Goal: Task Accomplishment & Management: Manage account settings

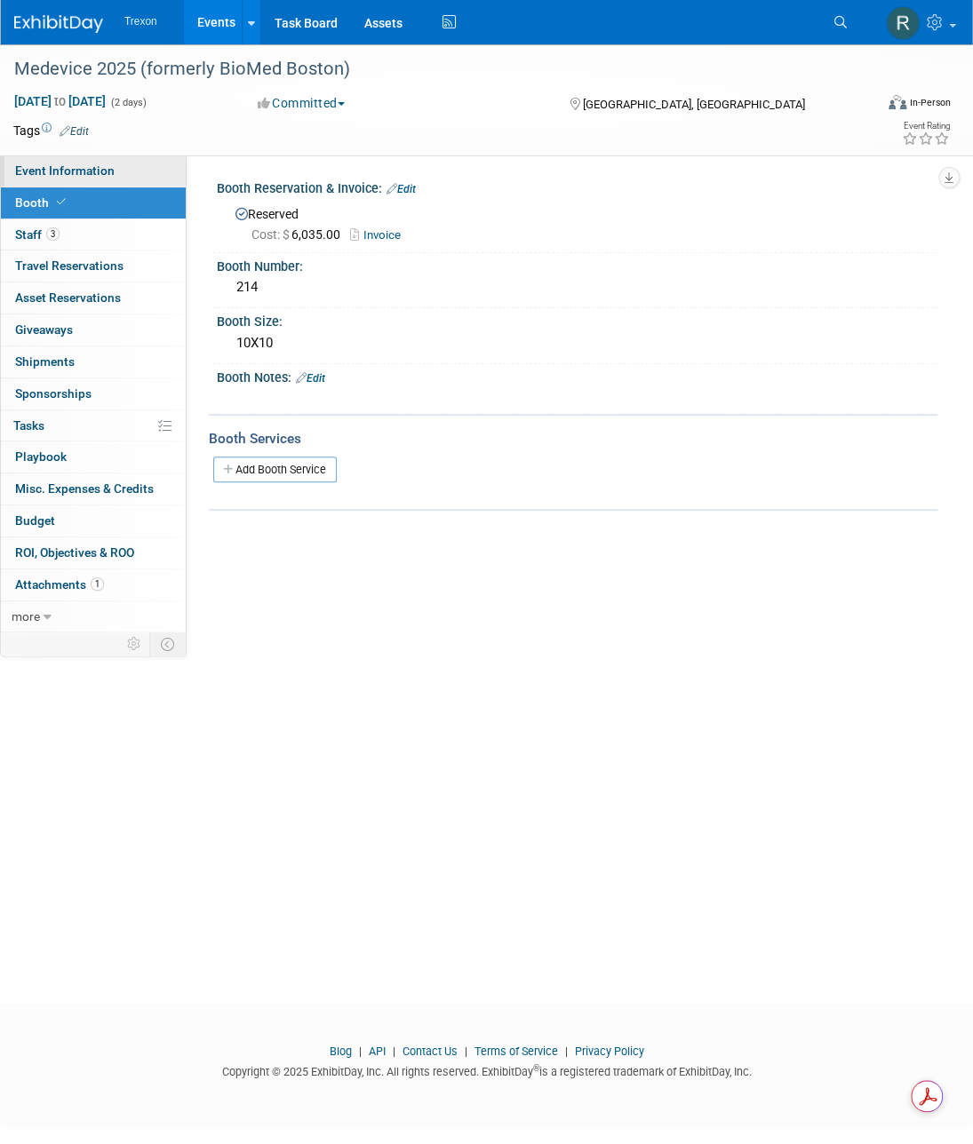
click at [92, 170] on span "Event Information" at bounding box center [64, 170] width 99 height 14
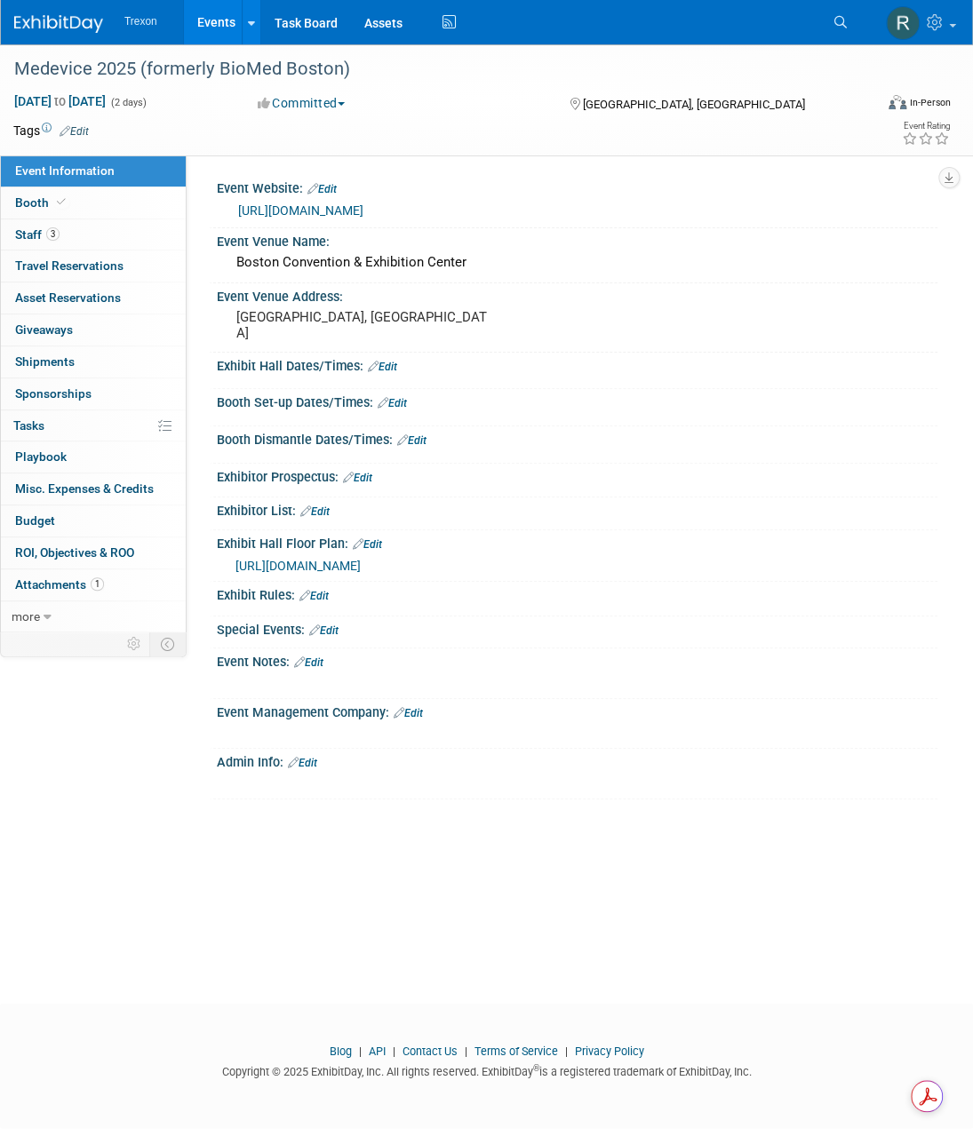
click at [389, 365] on link "Edit" at bounding box center [382, 367] width 29 height 12
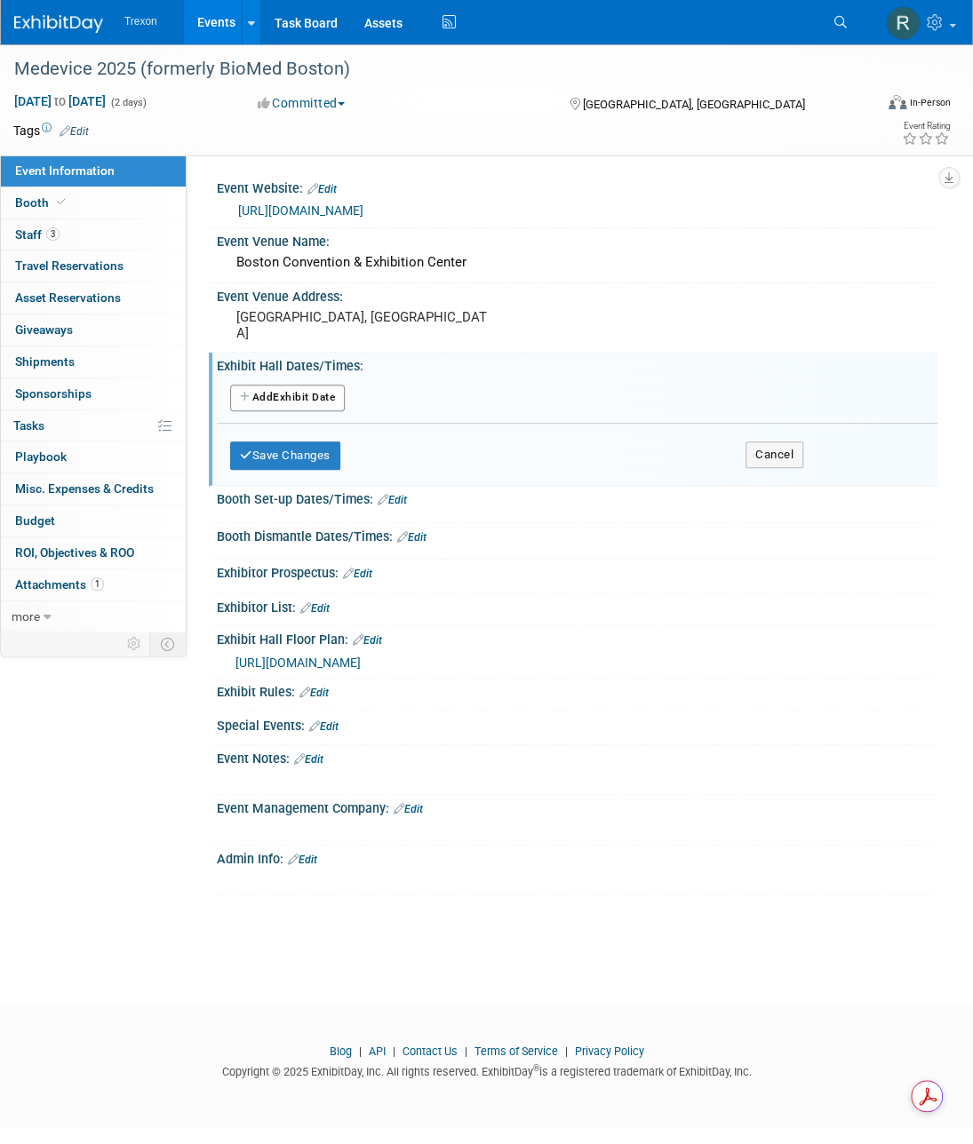
click at [294, 393] on button "Add Another Exhibit Date" at bounding box center [287, 398] width 115 height 27
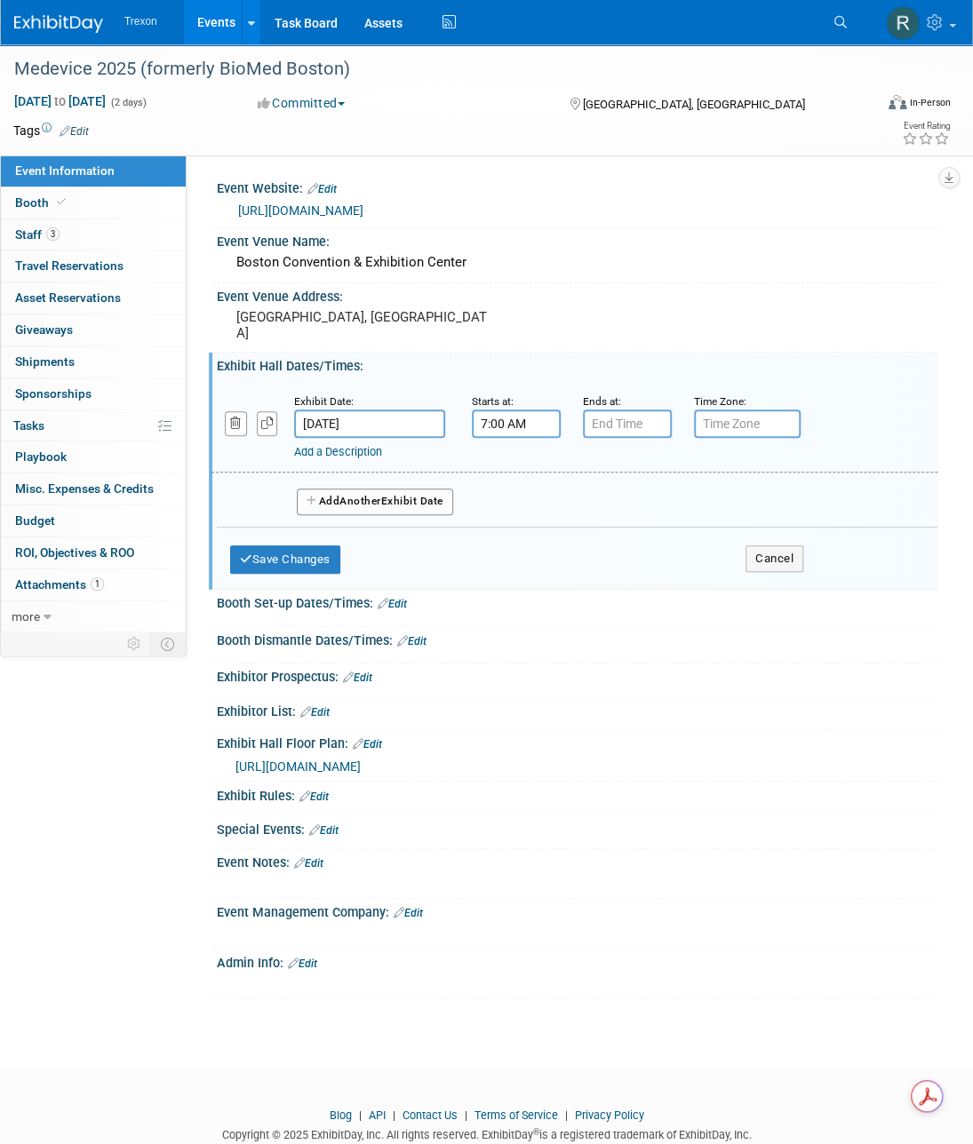
click at [523, 432] on input "7:00 AM" at bounding box center [516, 423] width 89 height 28
click at [515, 460] on span at bounding box center [512, 467] width 31 height 31
type input "10:00 AM"
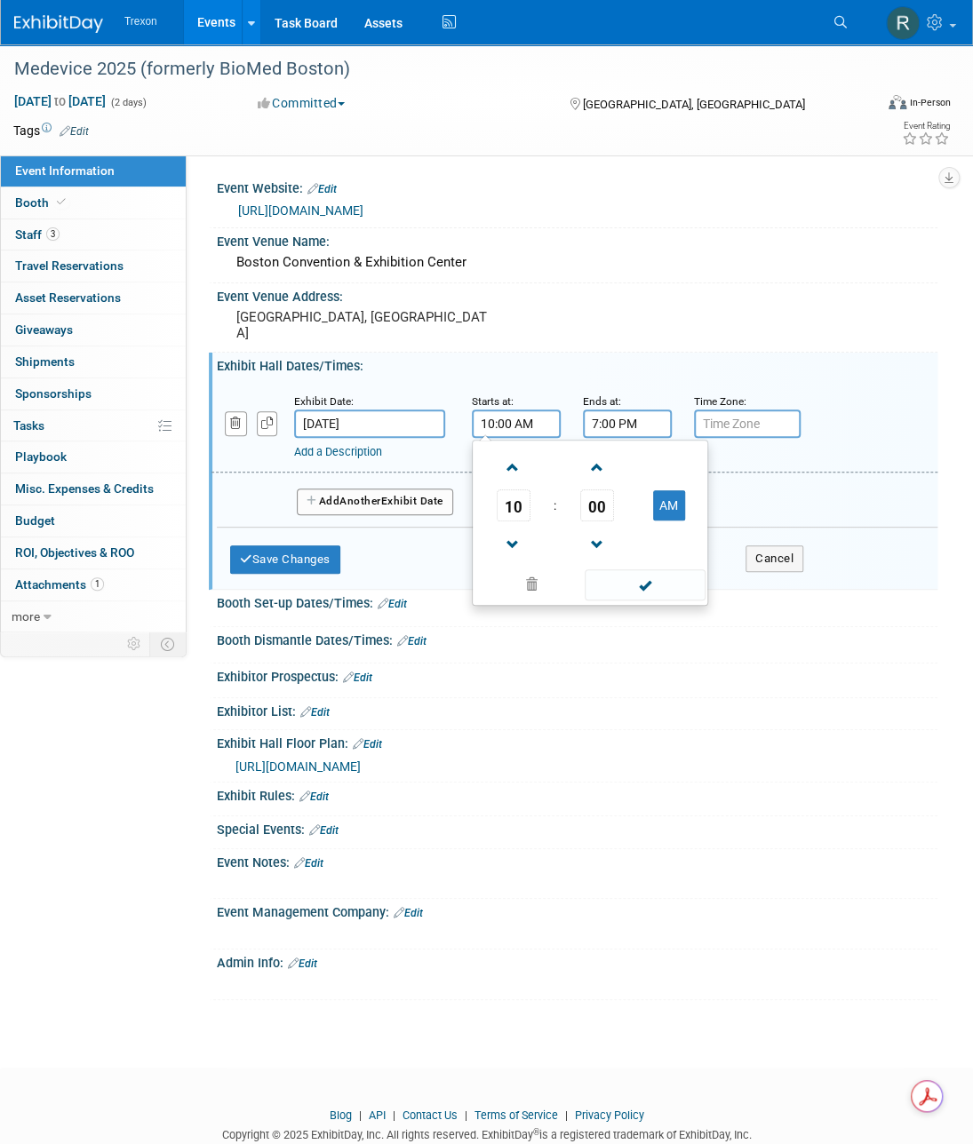
click at [638, 415] on input "7:00 PM" at bounding box center [627, 423] width 89 height 28
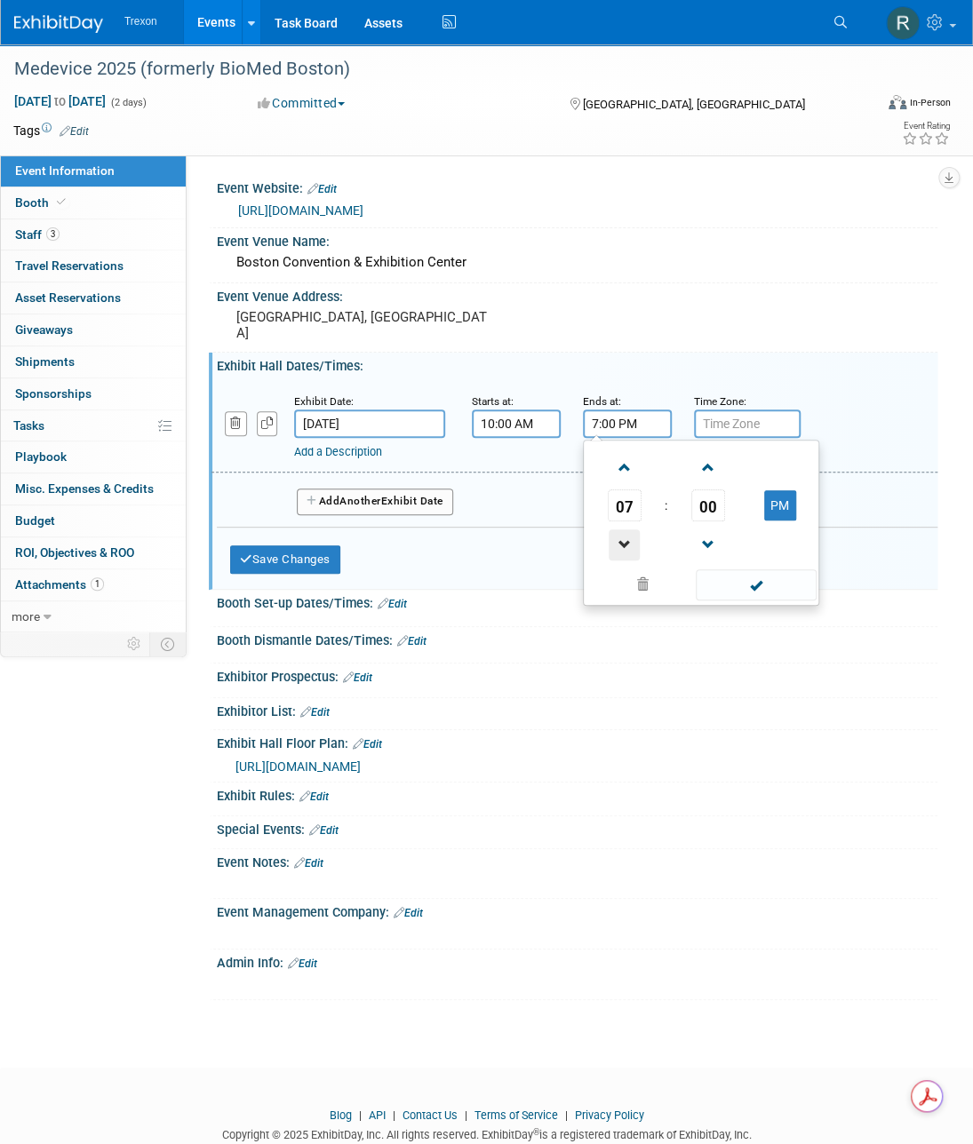
click at [616, 537] on span at bounding box center [623, 544] width 31 height 31
type input "3:00 PM"
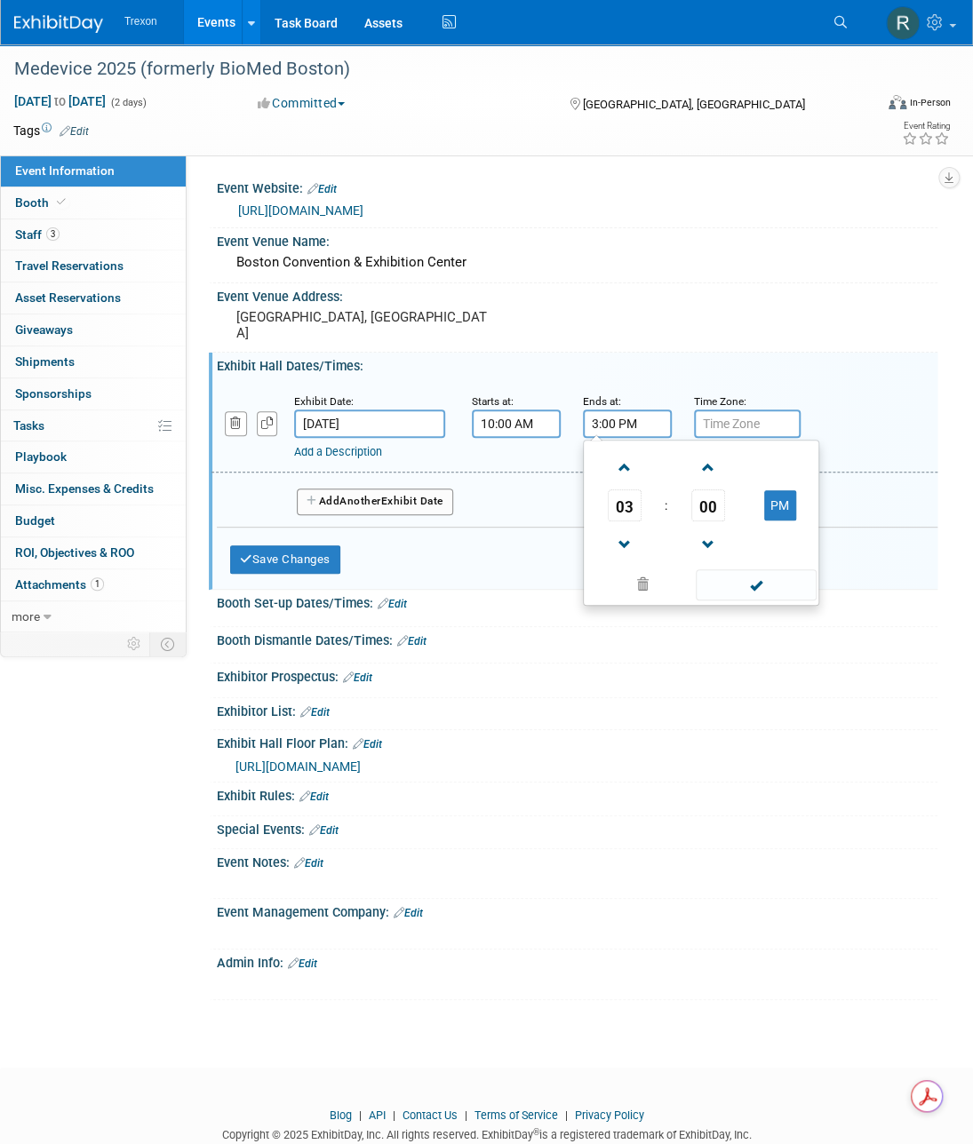
click at [739, 412] on input "text" at bounding box center [747, 423] width 107 height 28
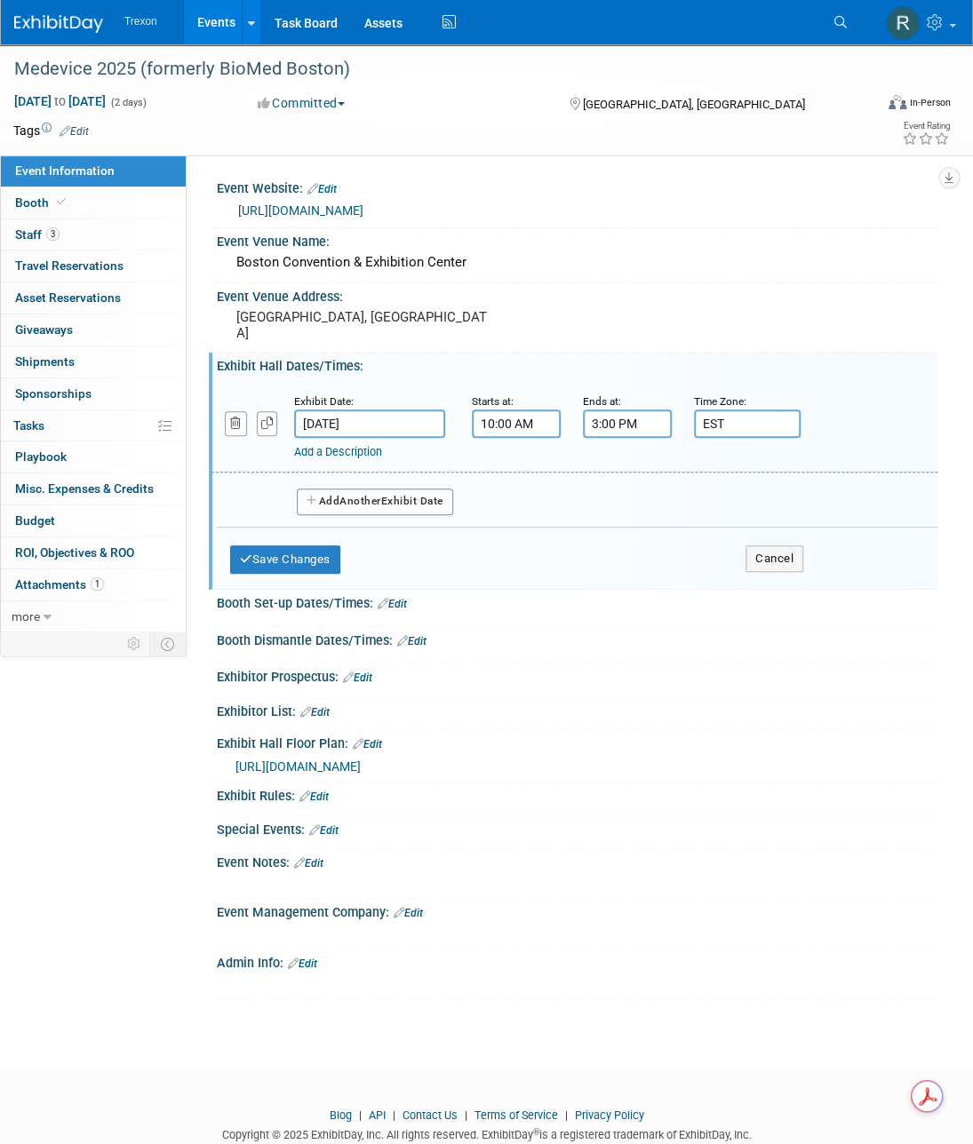
type input "EST"
click at [376, 497] on span "Another" at bounding box center [360, 501] width 42 height 12
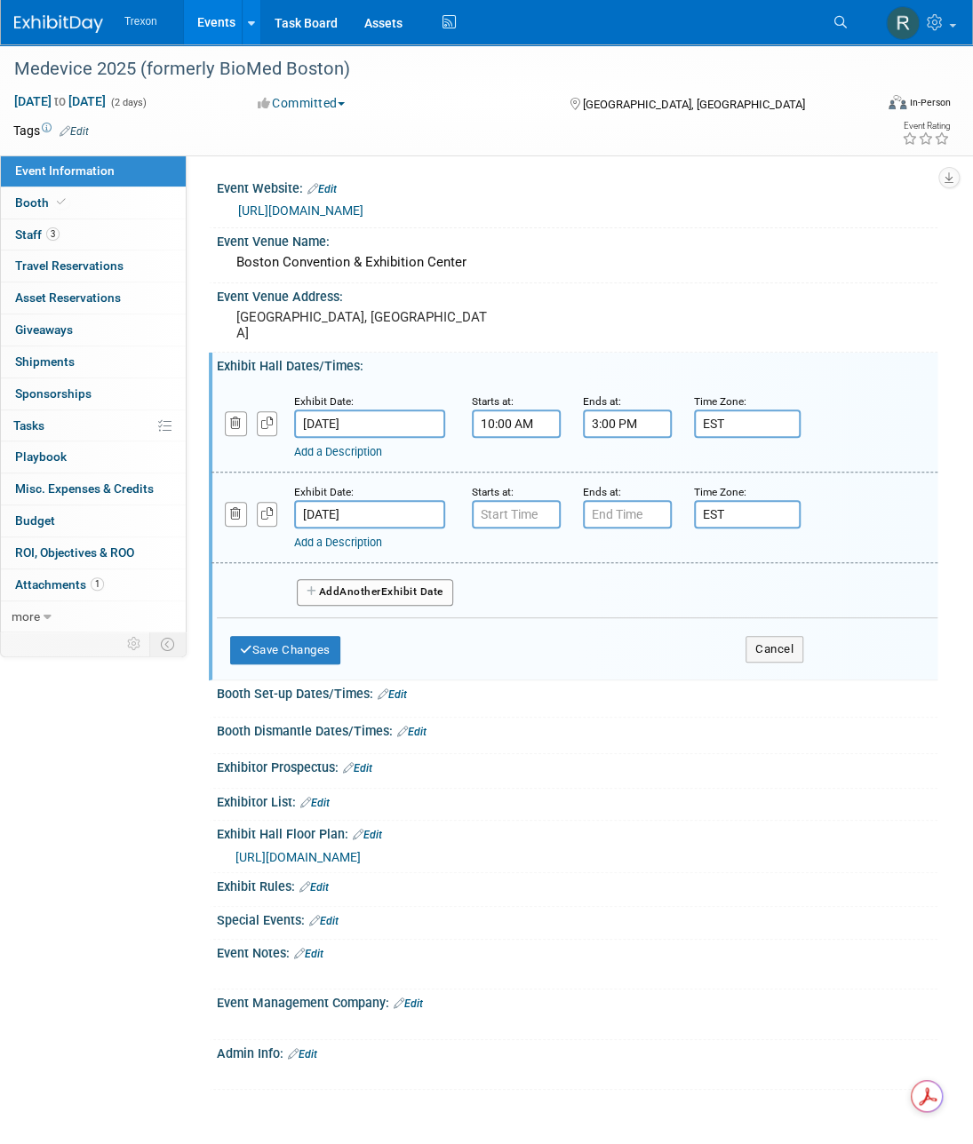
click at [381, 589] on span "Another" at bounding box center [360, 591] width 42 height 12
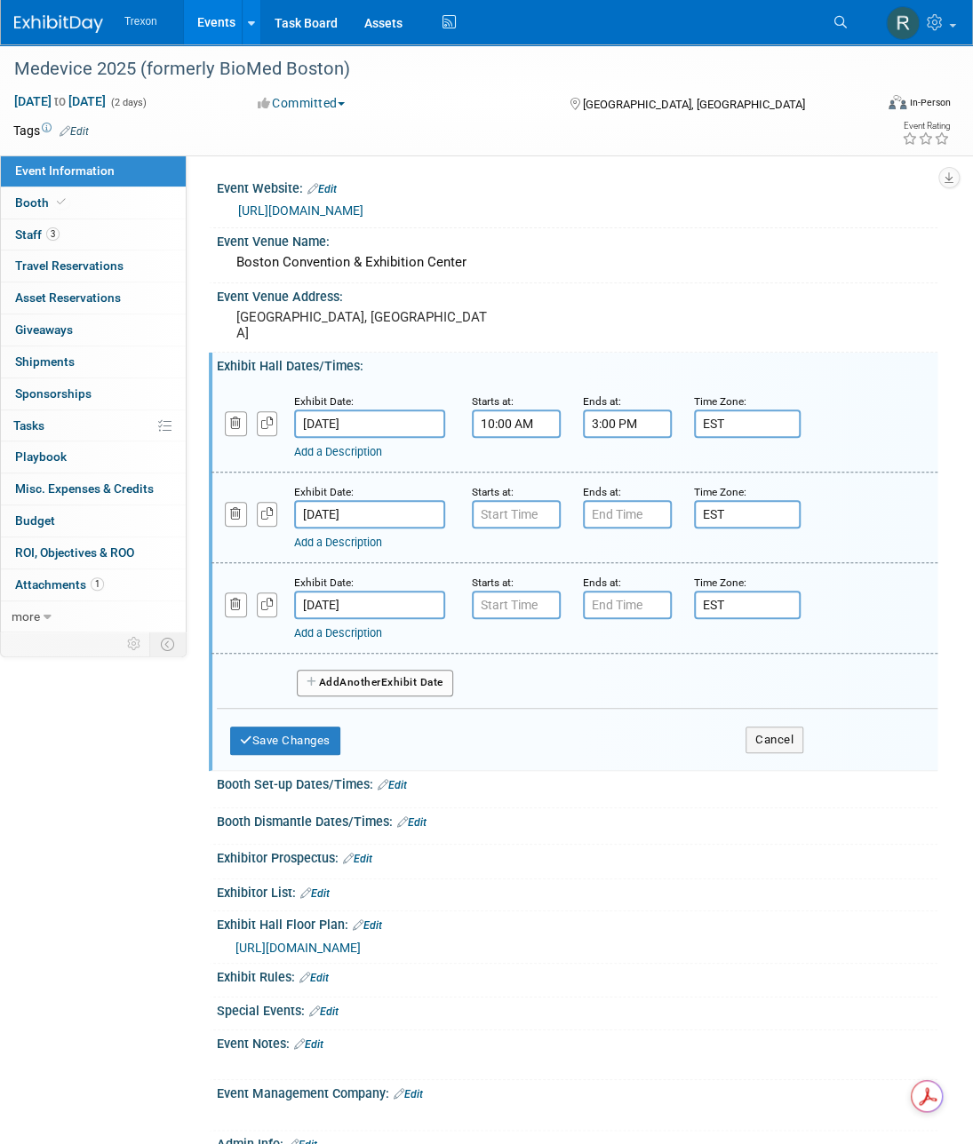
click at [351, 449] on link "Add a Description" at bounding box center [338, 451] width 88 height 13
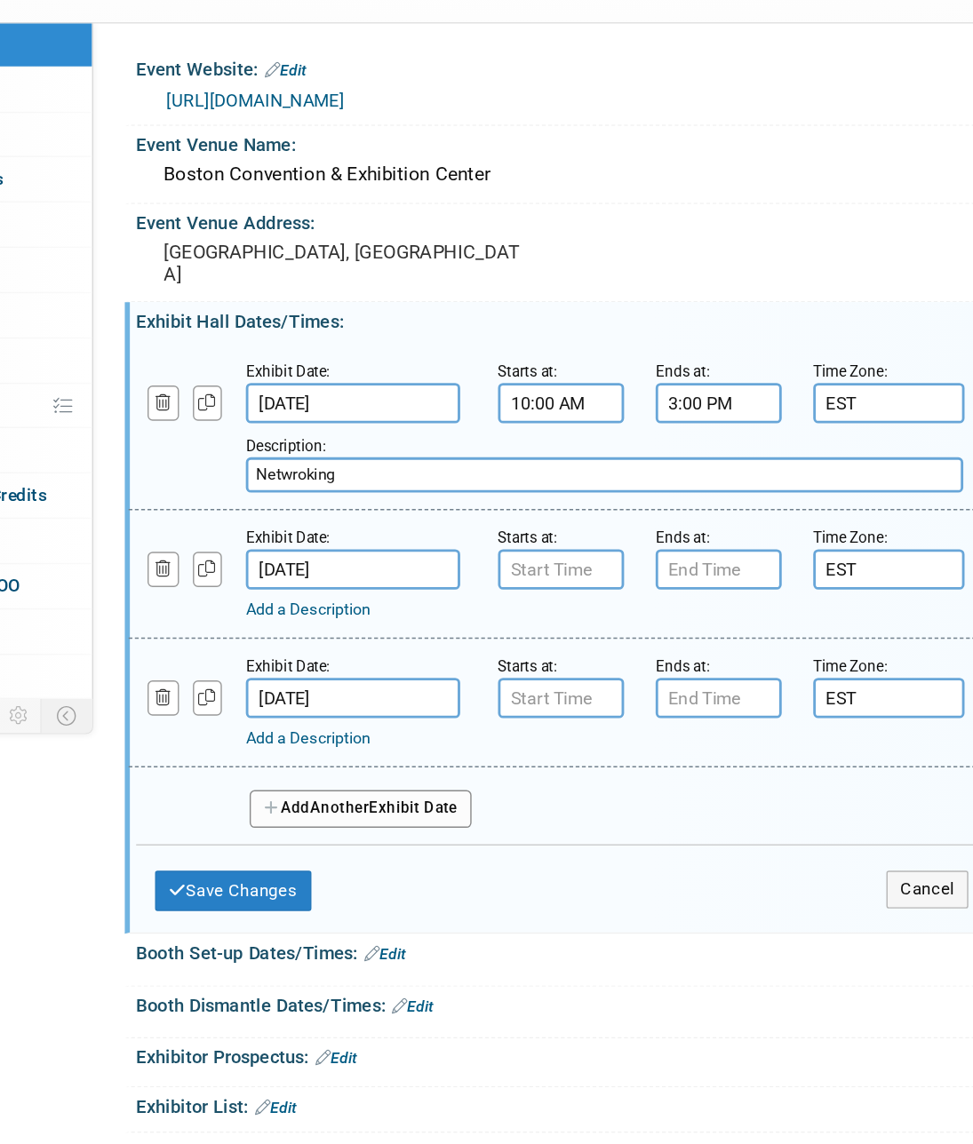
click at [338, 478] on input "Netwroking" at bounding box center [546, 474] width 505 height 25
click at [387, 474] on input "Networking" at bounding box center [546, 474] width 505 height 25
type input "Networking Breakfast Daily 8:00 am - 9:00 am"
click at [346, 706] on span "Another" at bounding box center [360, 709] width 42 height 12
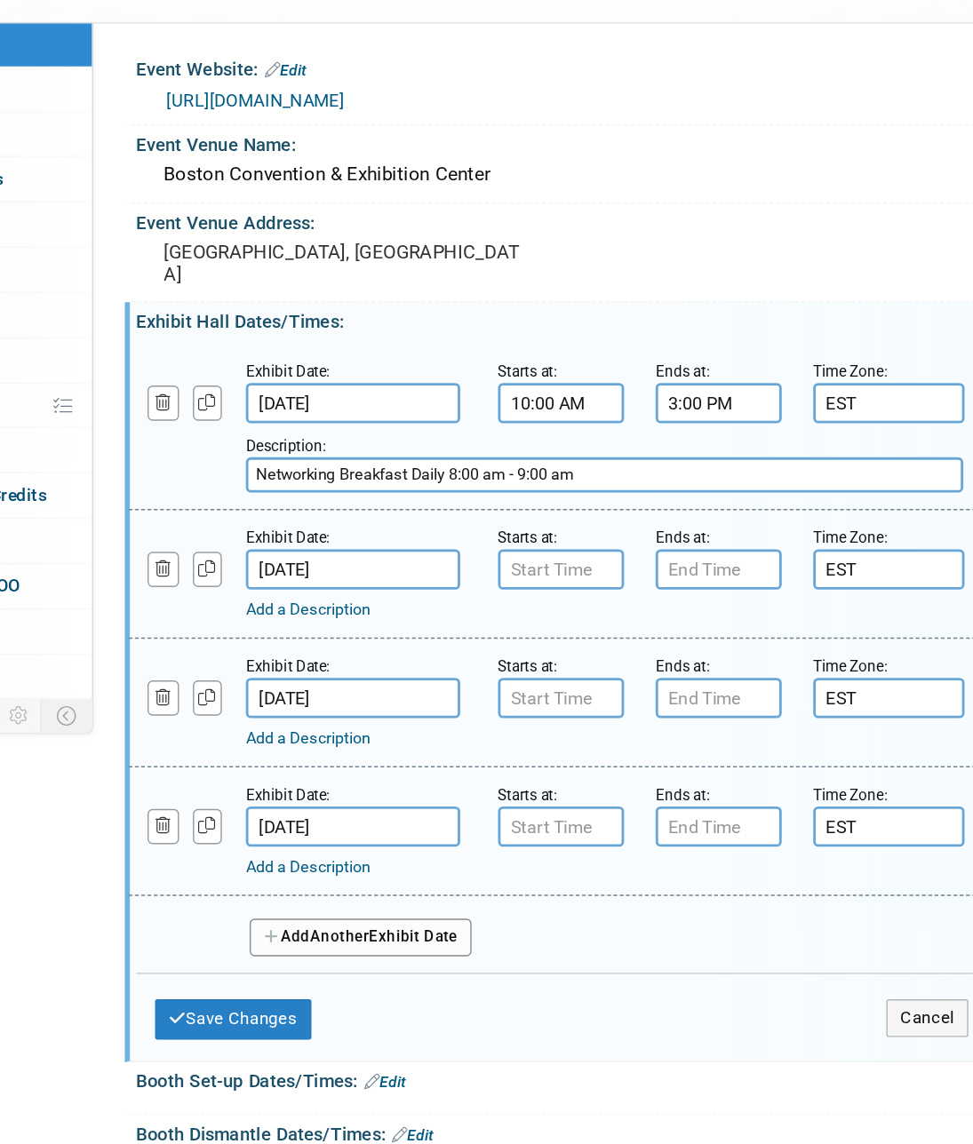
click at [325, 721] on input "[DATE]" at bounding box center [369, 722] width 151 height 28
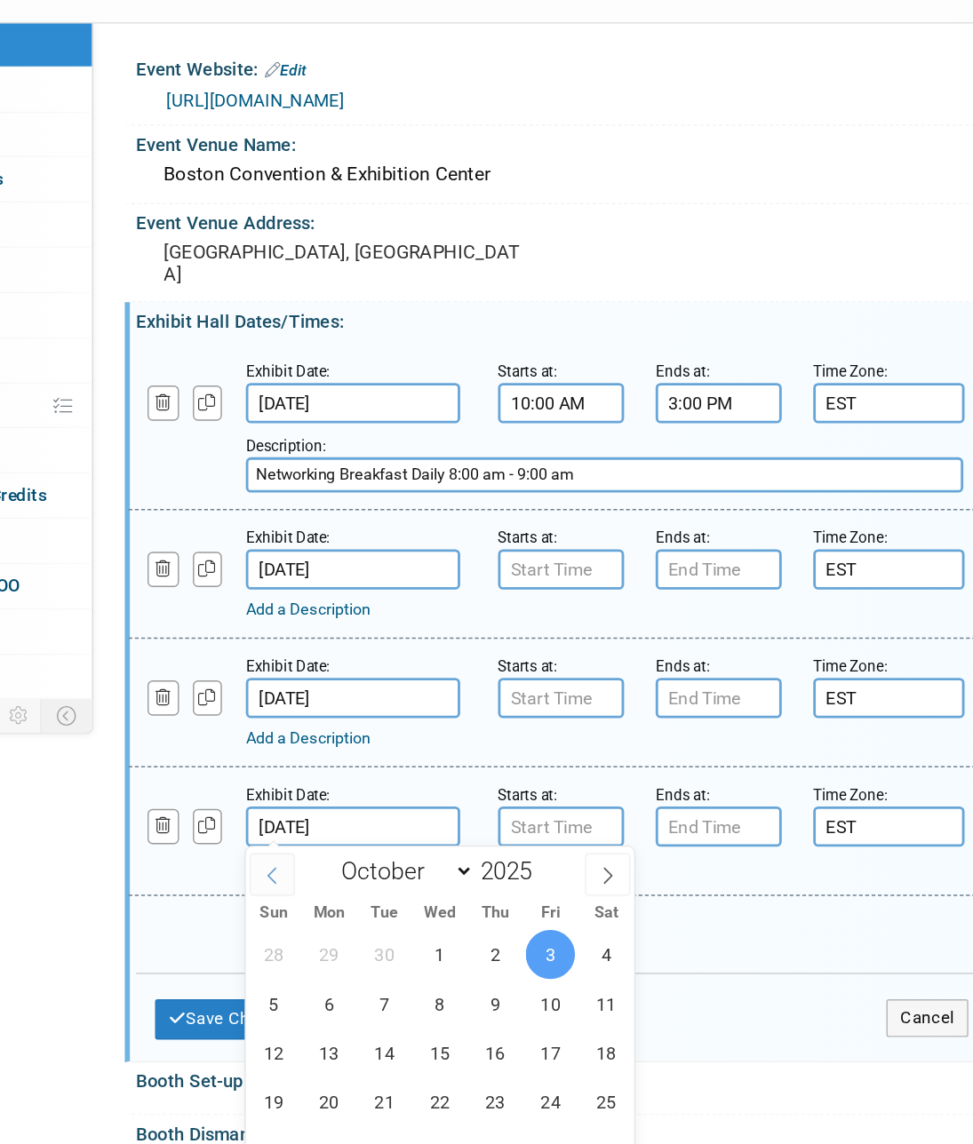
click at [314, 759] on icon at bounding box center [312, 757] width 12 height 12
select select "8"
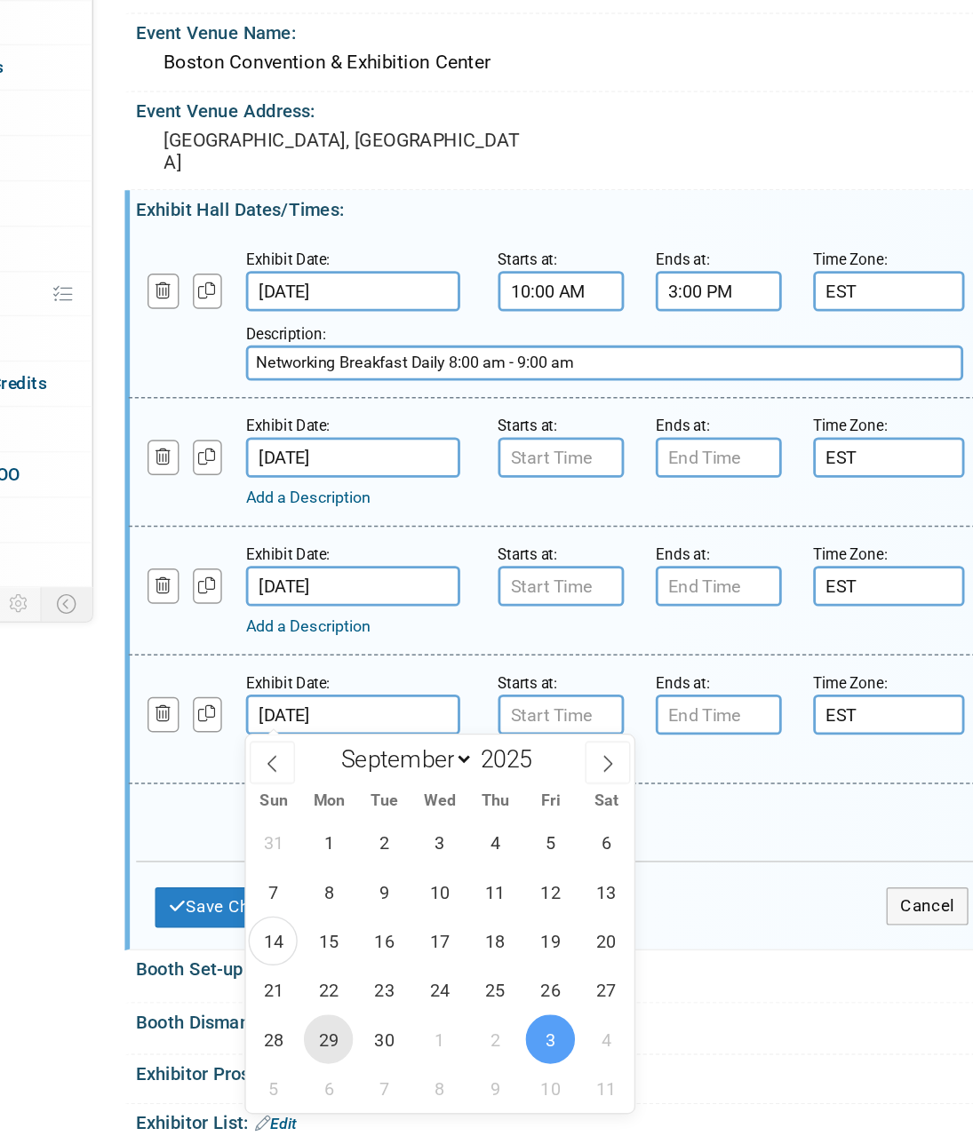
click at [365, 951] on span "29" at bounding box center [352, 951] width 35 height 35
type input "[DATE]"
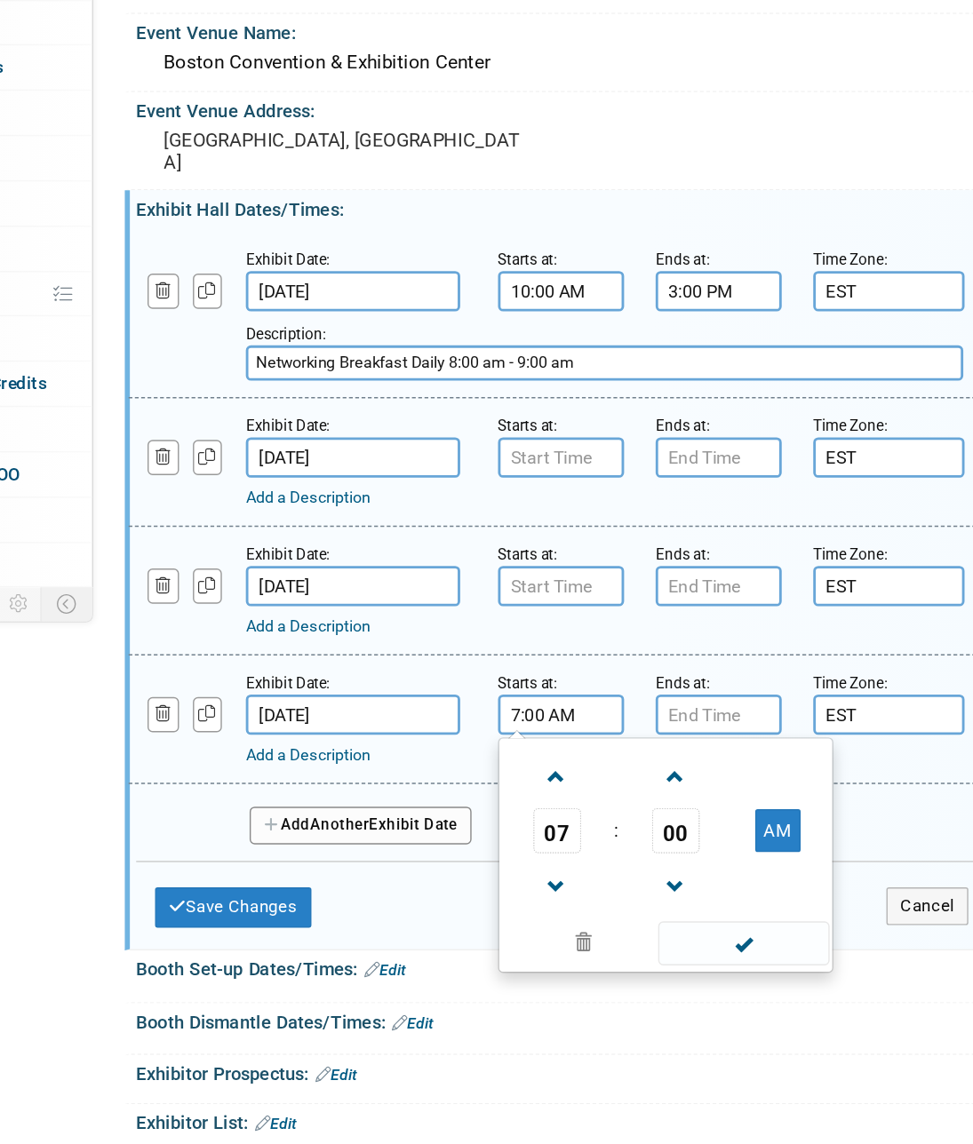
click at [513, 722] on input "7:00 AM" at bounding box center [516, 722] width 89 height 28
type input "1:00 PM"
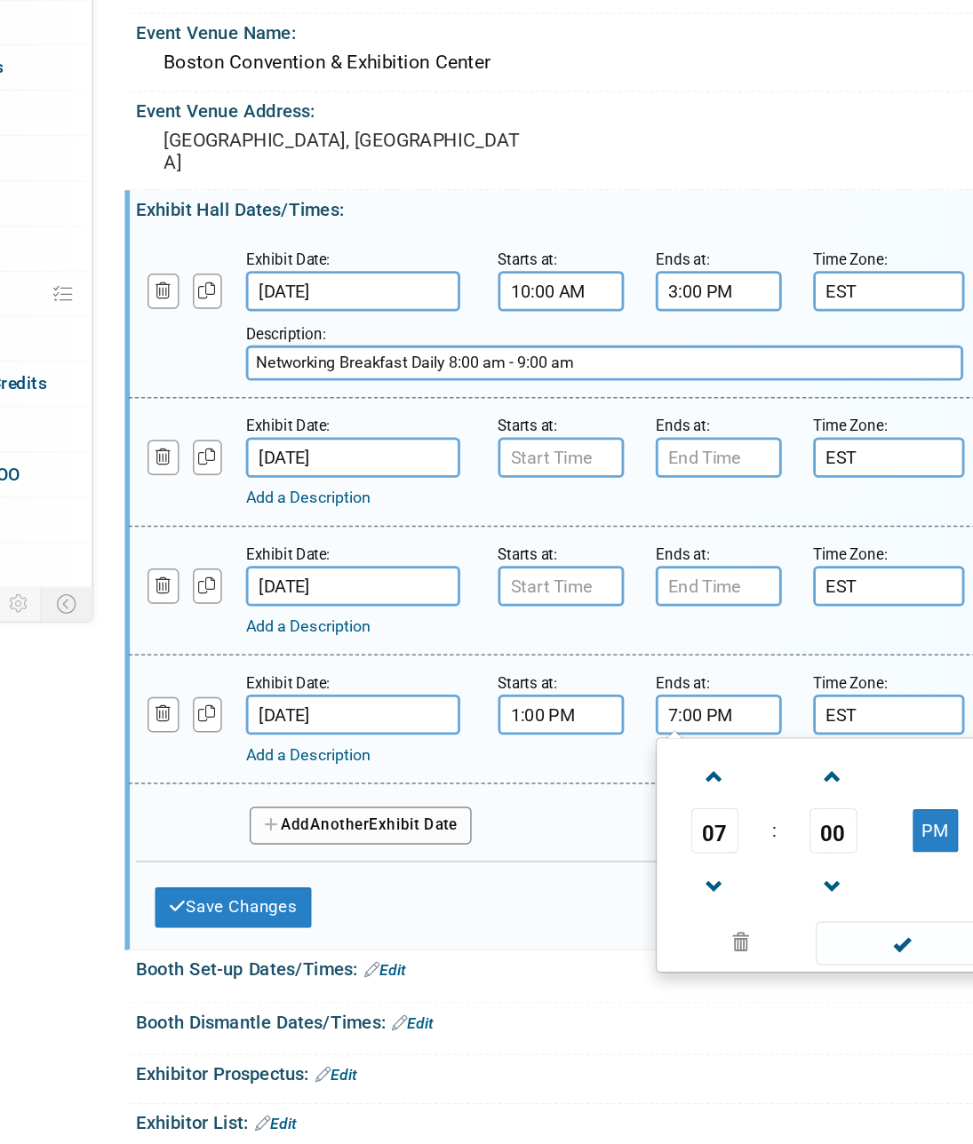
click at [606, 722] on input "7:00 PM" at bounding box center [627, 722] width 89 height 28
click at [598, 721] on input "7:00 PM" at bounding box center [627, 722] width 89 height 28
click at [766, 878] on span at bounding box center [755, 883] width 120 height 31
type input "5:00 PM"
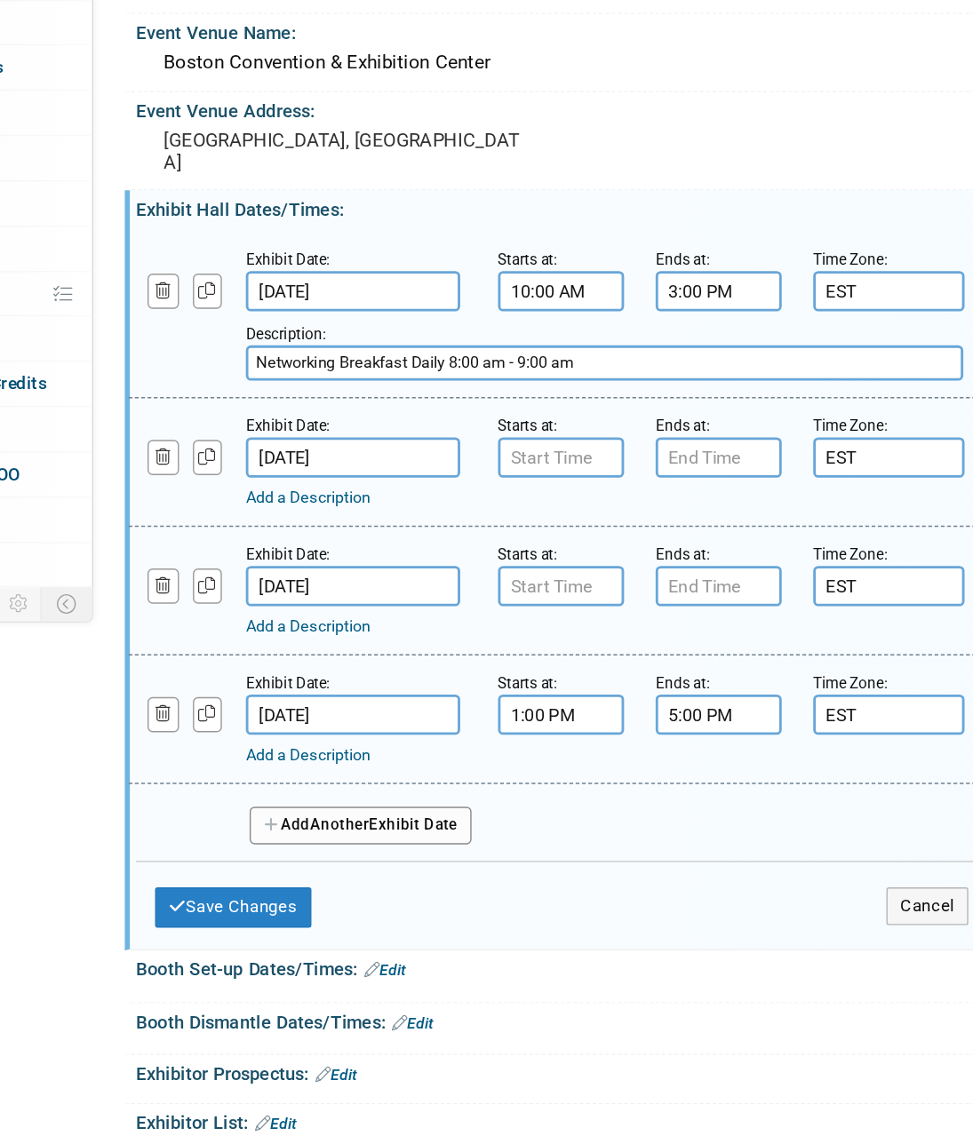
drag, startPoint x: 273, startPoint y: 743, endPoint x: 306, endPoint y: 356, distance: 387.8
click at [306, 356] on div "Exhibit Hall Dates/Times: Edit Exhibit Date: [DATE] Starts at: 10:00 AM Ends at…" at bounding box center [573, 621] width 728 height 536
click at [681, 774] on div "Add Another Exhibit Date" at bounding box center [577, 794] width 720 height 47
click at [346, 751] on link "Add a Description" at bounding box center [338, 749] width 88 height 13
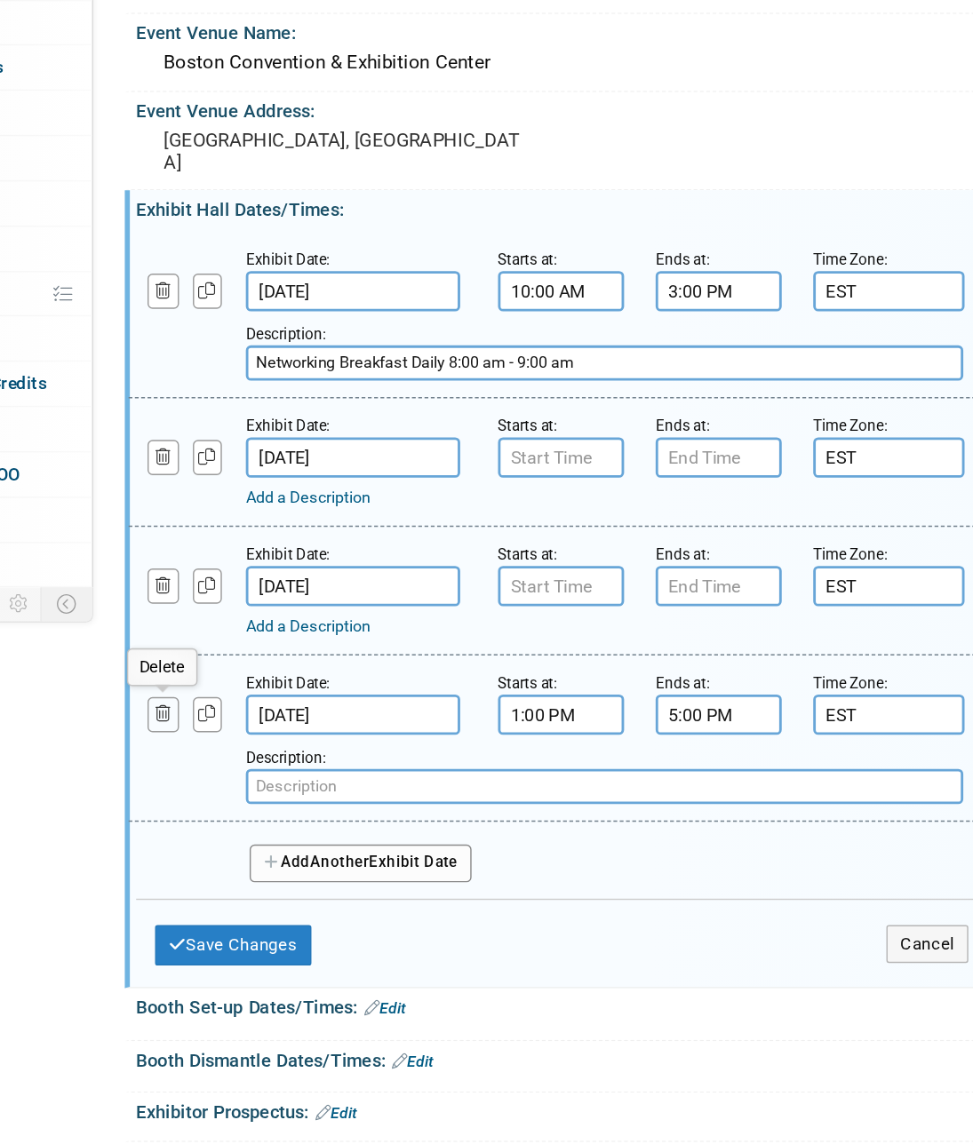
click at [234, 721] on icon "button" at bounding box center [236, 722] width 12 height 12
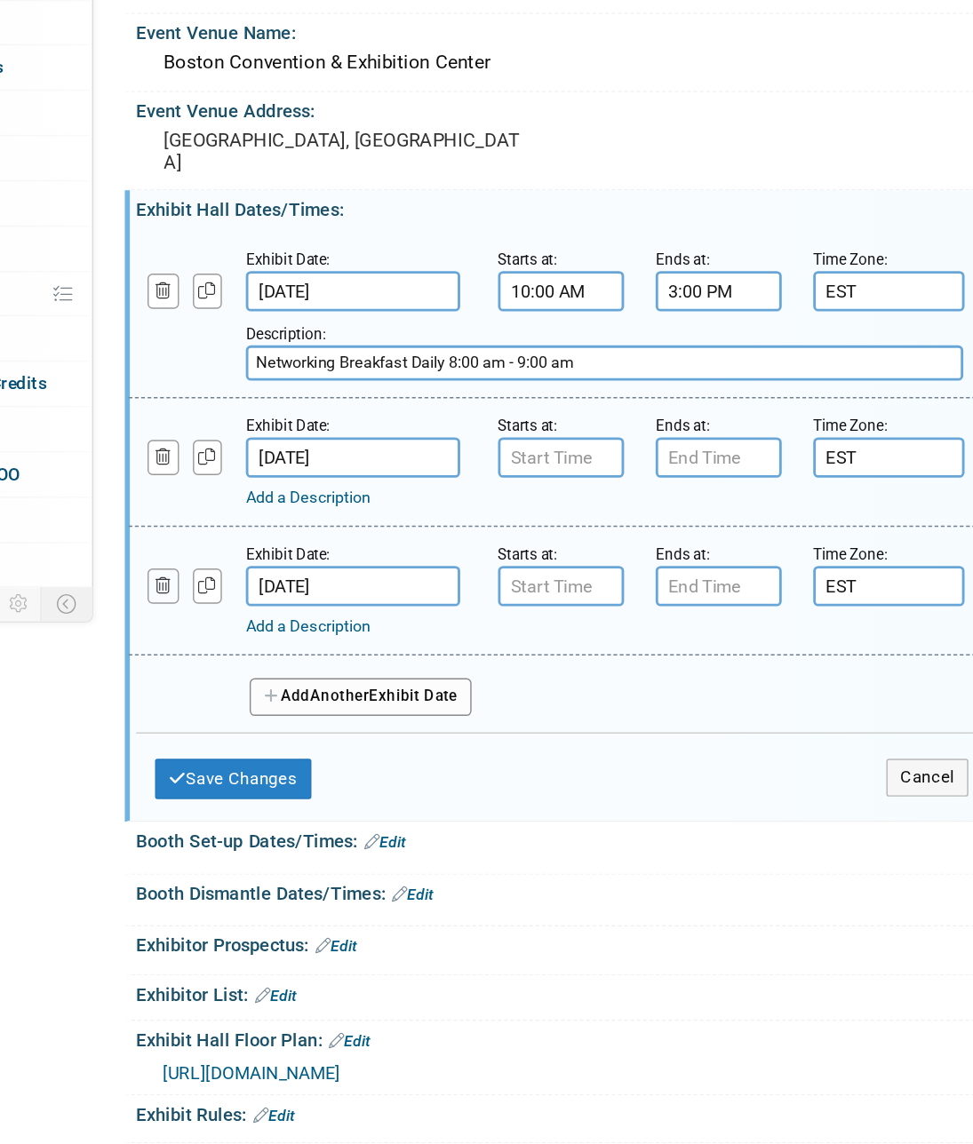
click at [241, 634] on button "button" at bounding box center [236, 631] width 22 height 24
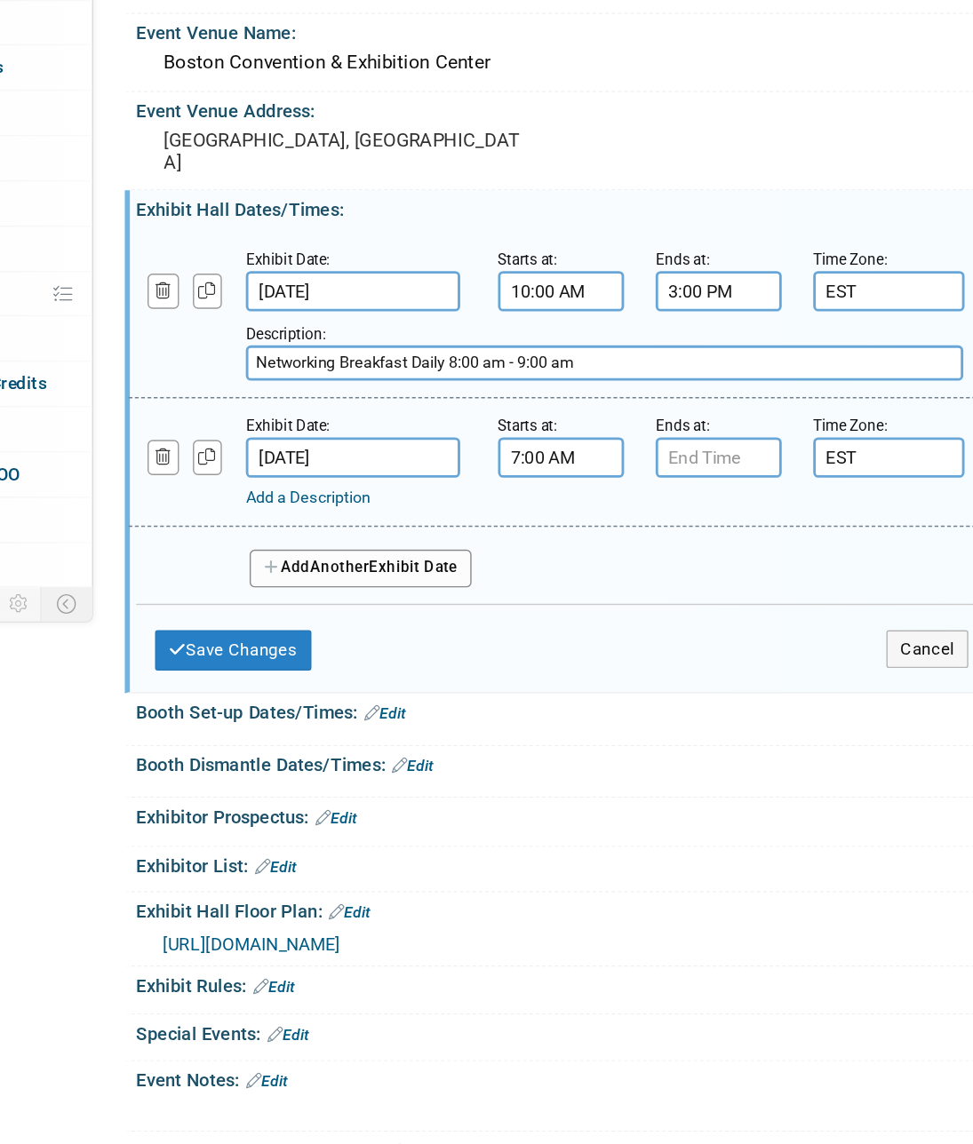
click at [494, 543] on input "7:00 AM" at bounding box center [516, 541] width 89 height 28
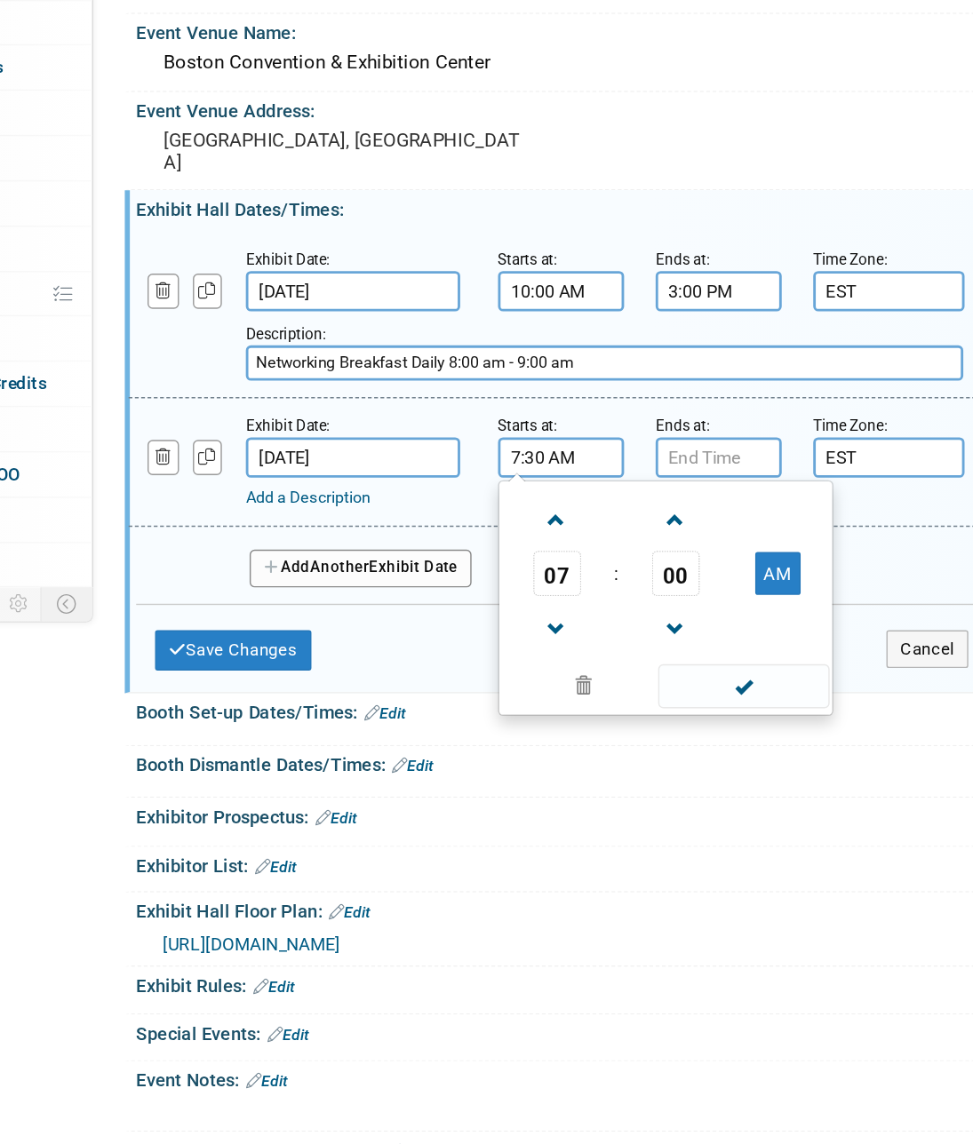
type input "7:30 AM"
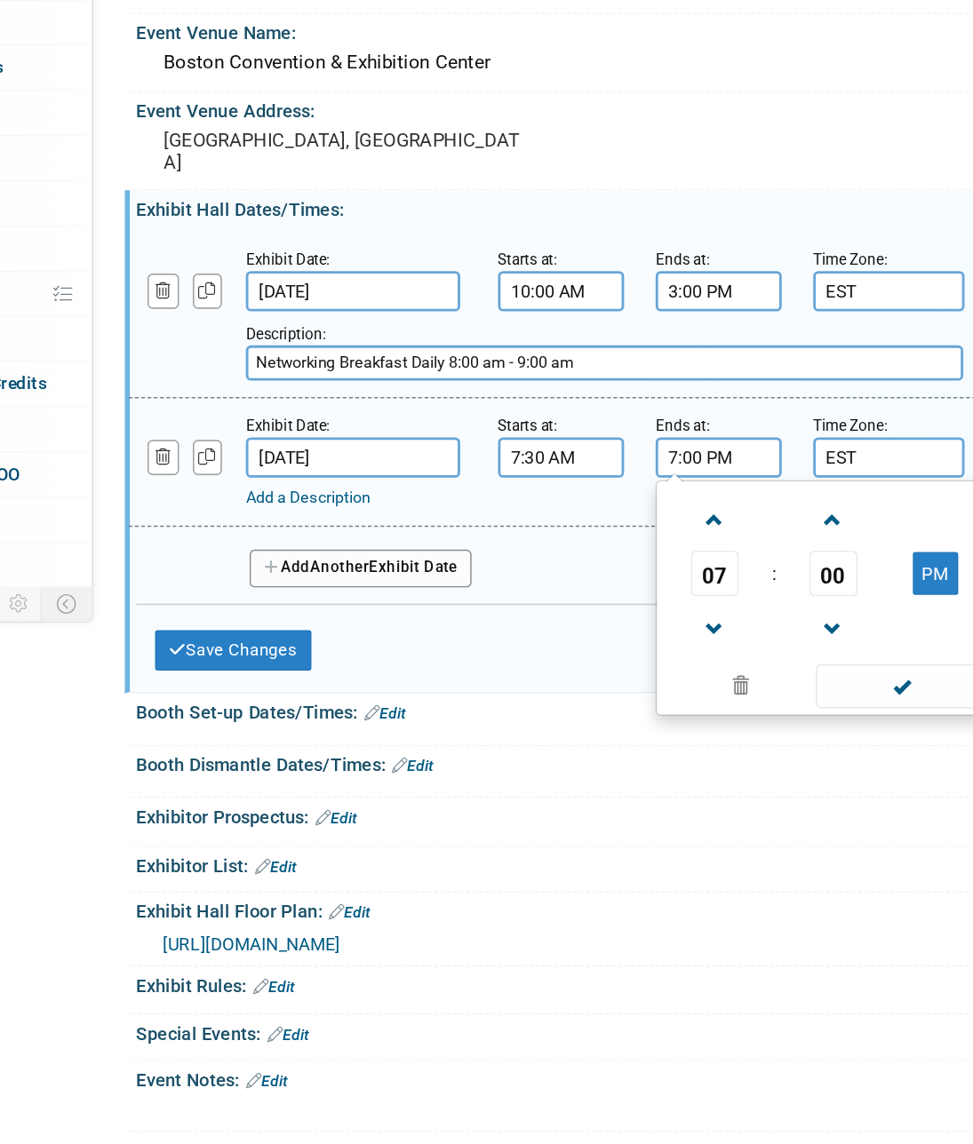
click at [595, 539] on input "7:00 PM" at bounding box center [627, 541] width 89 height 28
click at [625, 649] on span at bounding box center [623, 662] width 31 height 31
type input "5:00 PM"
click at [536, 580] on div "Exhibit Date: [DATE] Starts at: 7:30 AM Ends at: 5:00 PM 05 : 00 PM 12 01 02 03…" at bounding box center [574, 544] width 726 height 91
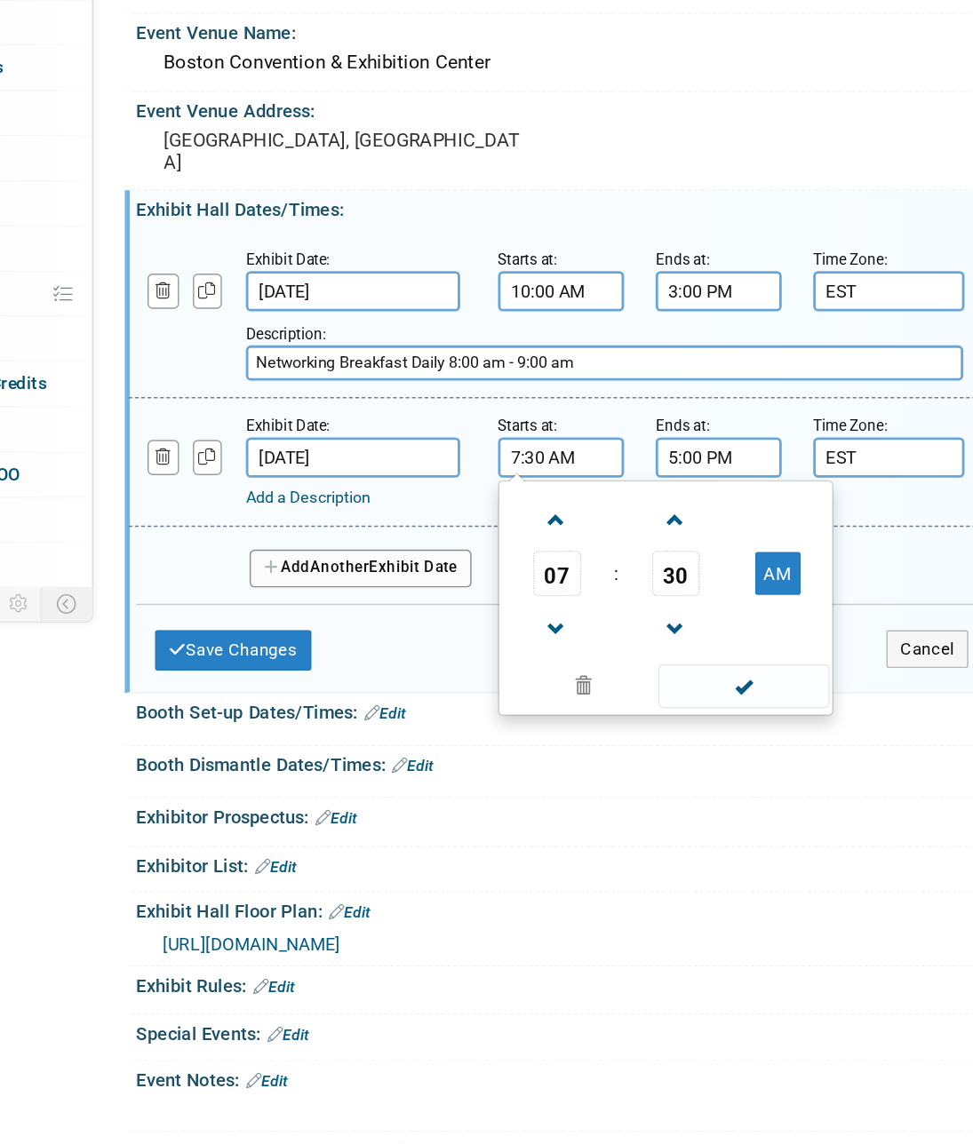
click at [488, 542] on input "7:30 AM" at bounding box center [516, 541] width 89 height 28
click at [512, 592] on span at bounding box center [512, 584] width 31 height 31
click at [507, 545] on input "10:30 AM" at bounding box center [516, 541] width 89 height 28
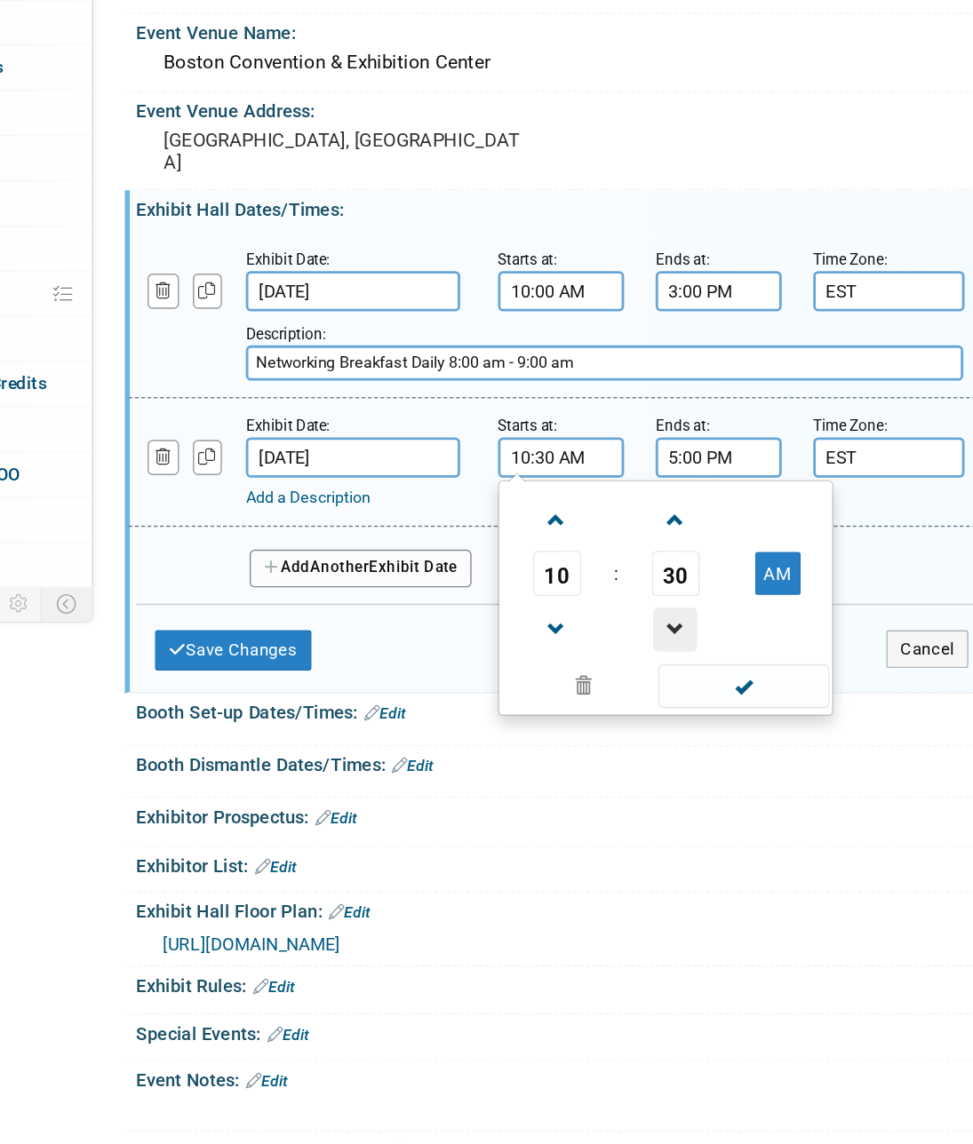
click at [594, 654] on span at bounding box center [596, 662] width 31 height 31
click at [600, 617] on span "29" at bounding box center [597, 623] width 34 height 32
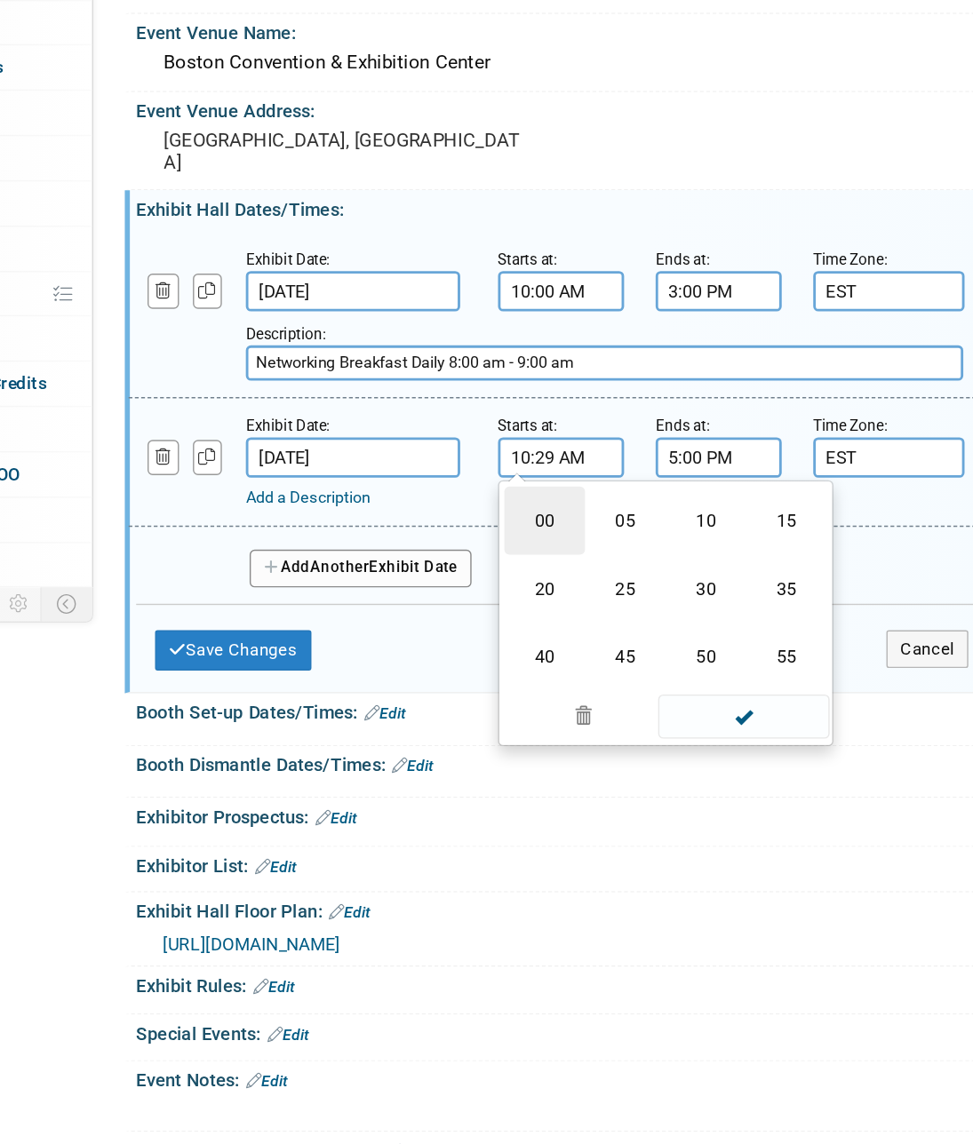
click at [516, 589] on td "00" at bounding box center [504, 585] width 57 height 48
type input "10:00 AM"
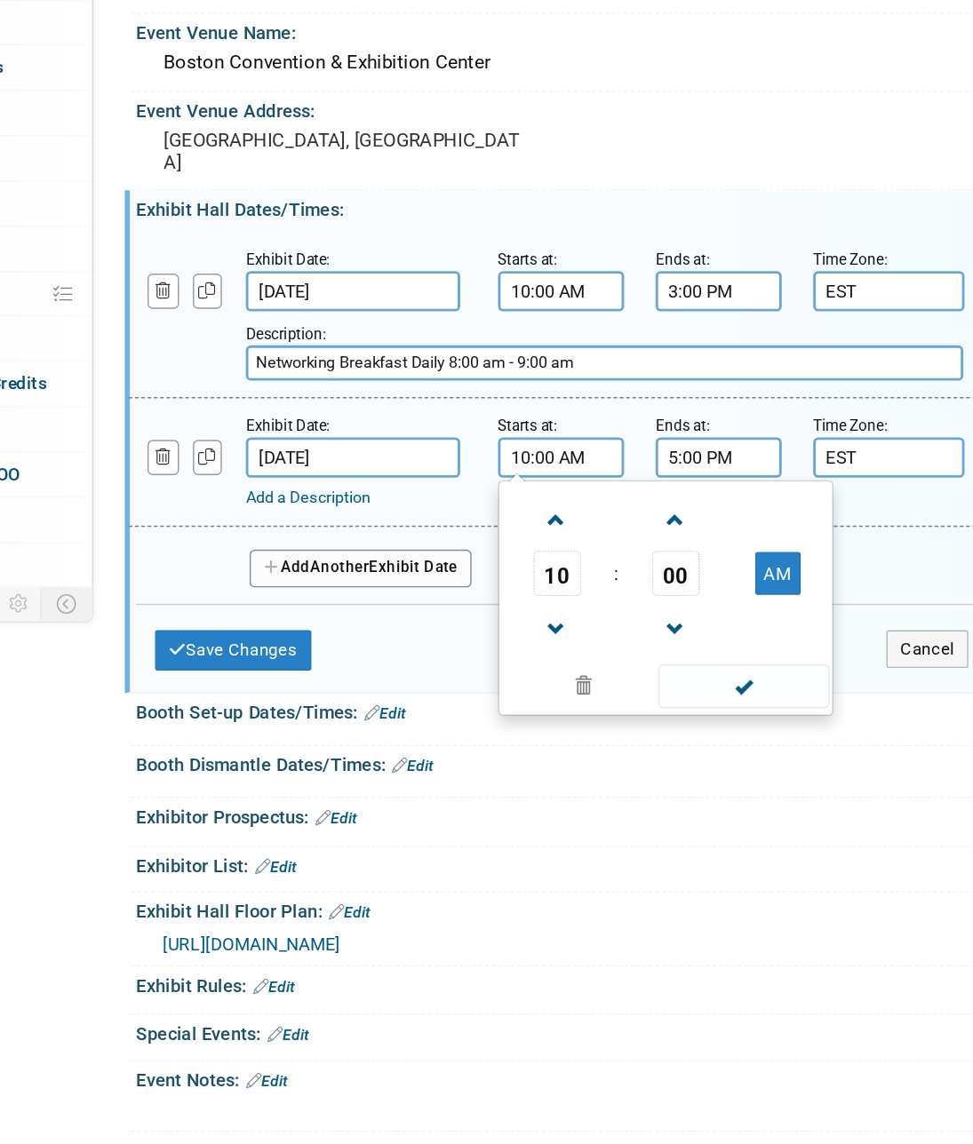
click at [598, 537] on input "5:00 PM" at bounding box center [627, 541] width 89 height 28
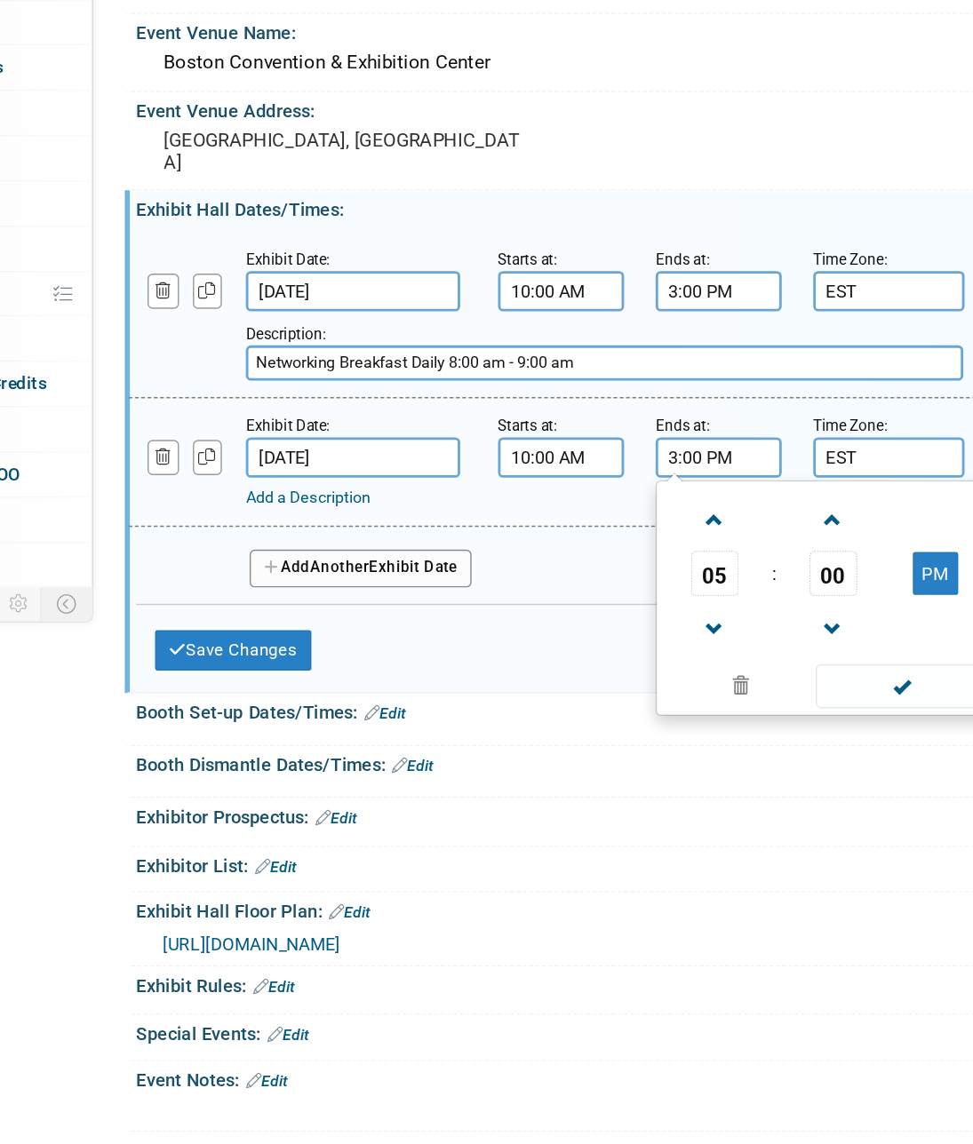
click at [611, 538] on input "3:00 PM" at bounding box center [627, 541] width 89 height 28
click at [766, 698] on span at bounding box center [755, 702] width 120 height 31
type input "3:30 PM"
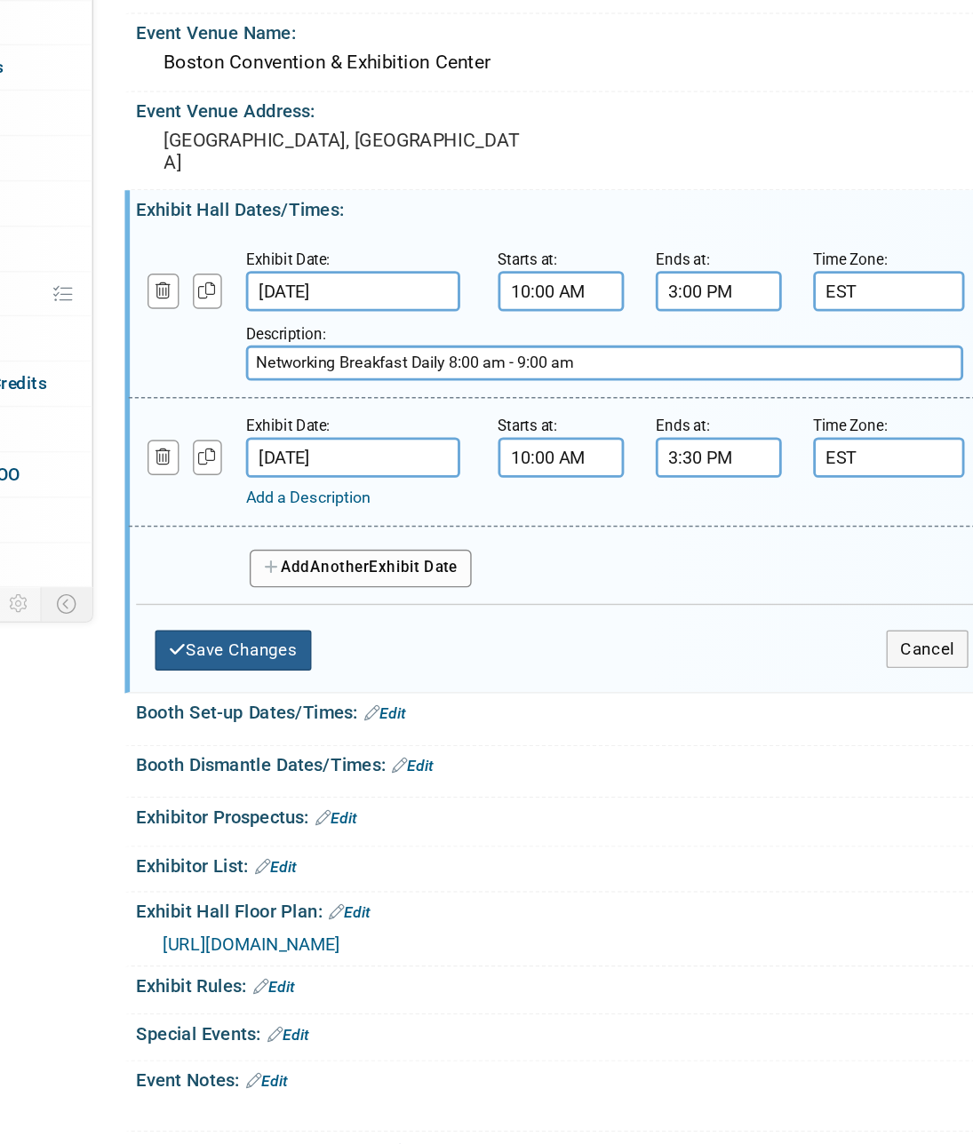
click at [327, 680] on button "Save Changes" at bounding box center [285, 677] width 110 height 28
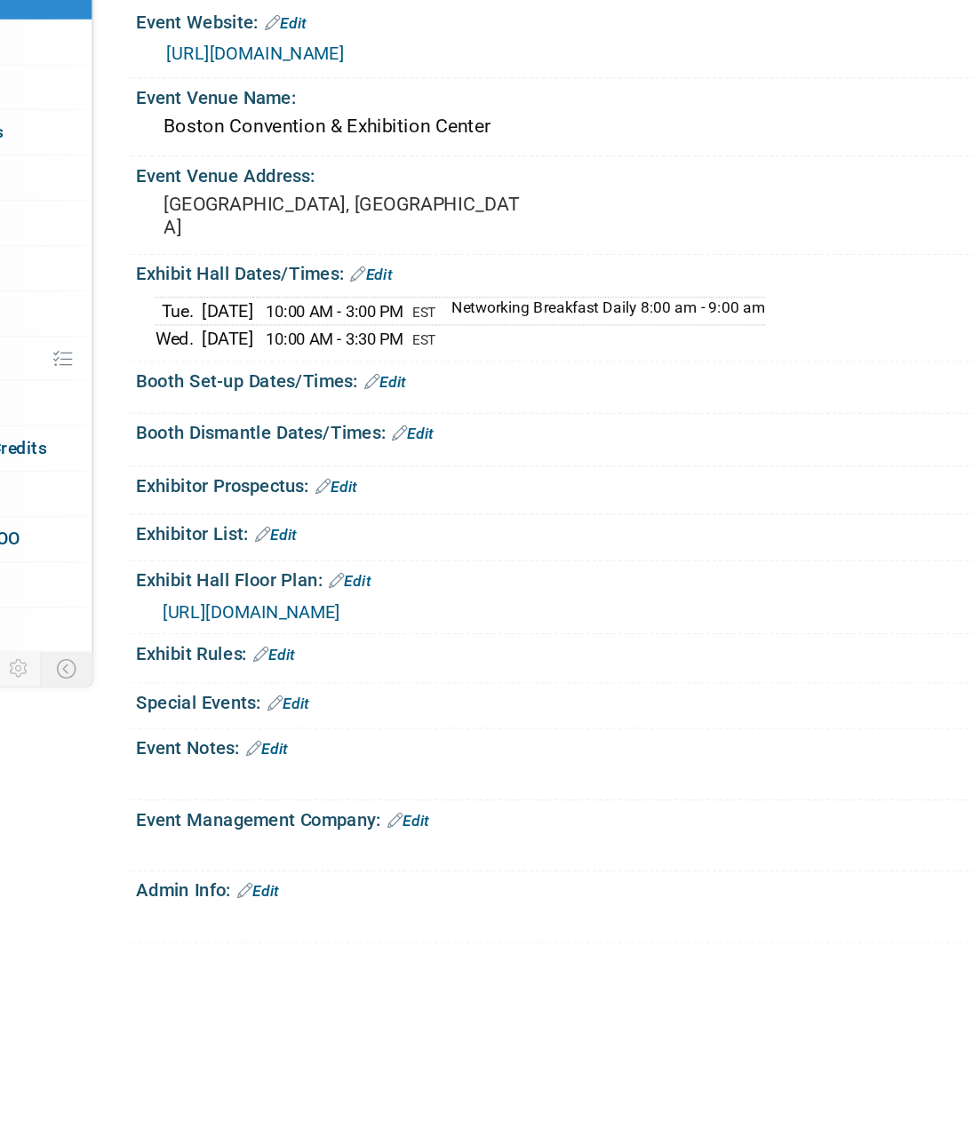
click at [392, 364] on link "Edit" at bounding box center [382, 367] width 29 height 12
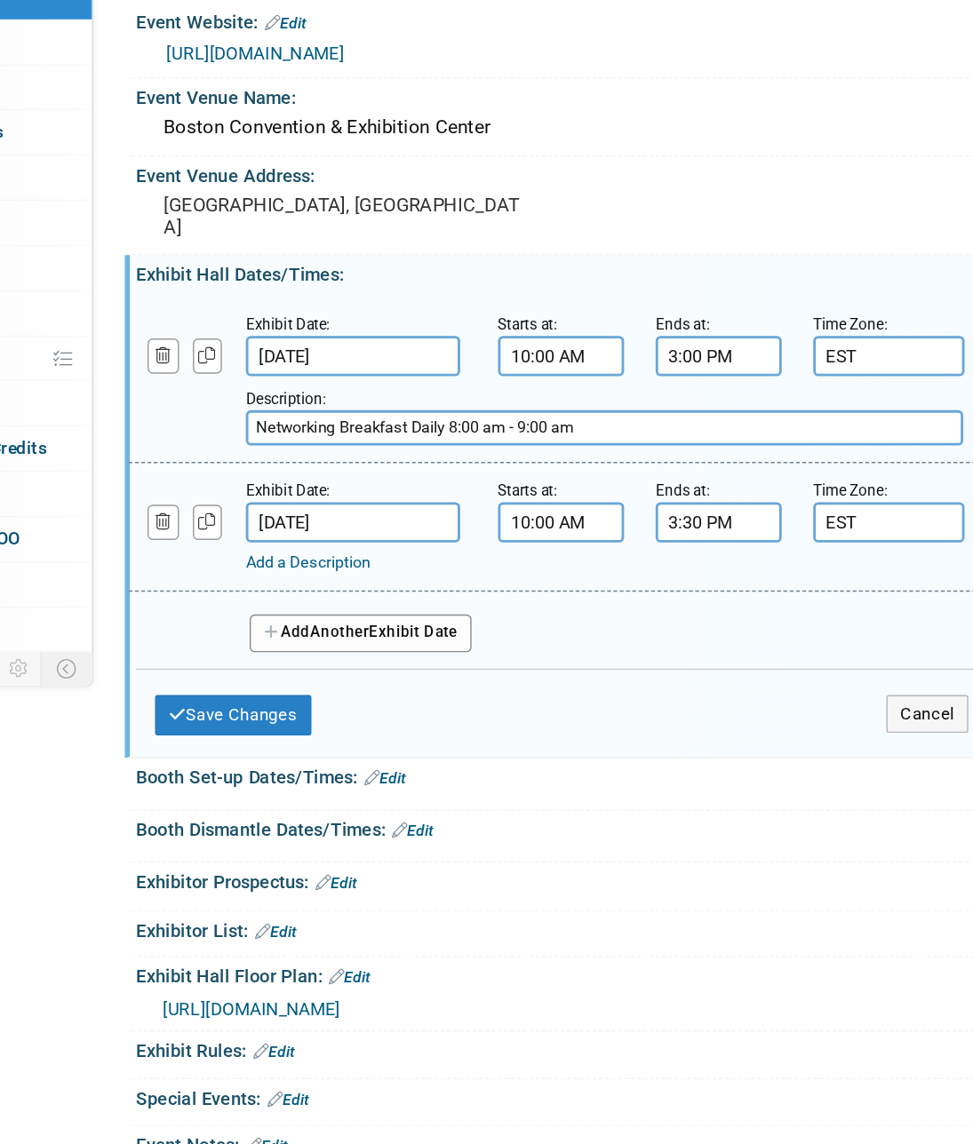
click at [616, 543] on input "3:30 PM" at bounding box center [627, 541] width 89 height 28
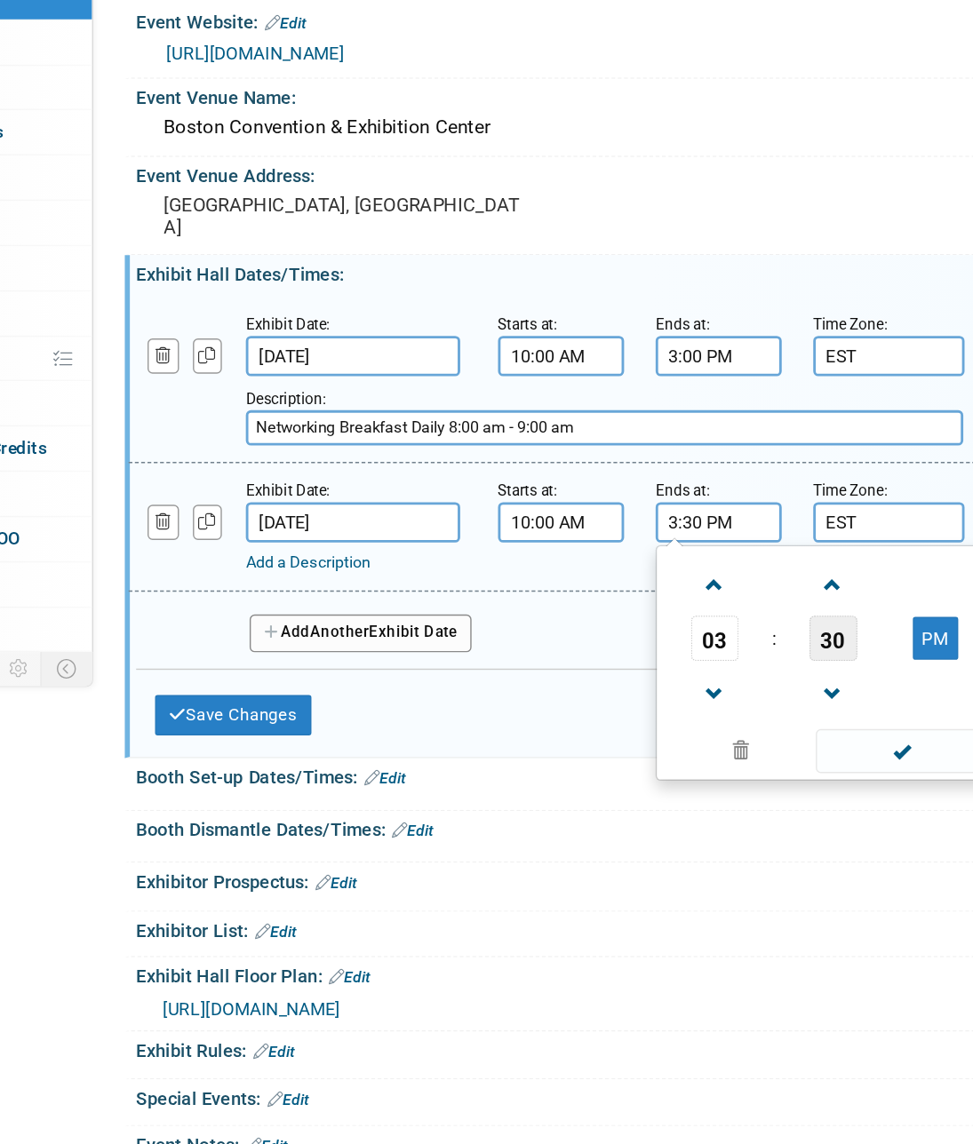
click at [711, 621] on span "30" at bounding box center [708, 623] width 34 height 32
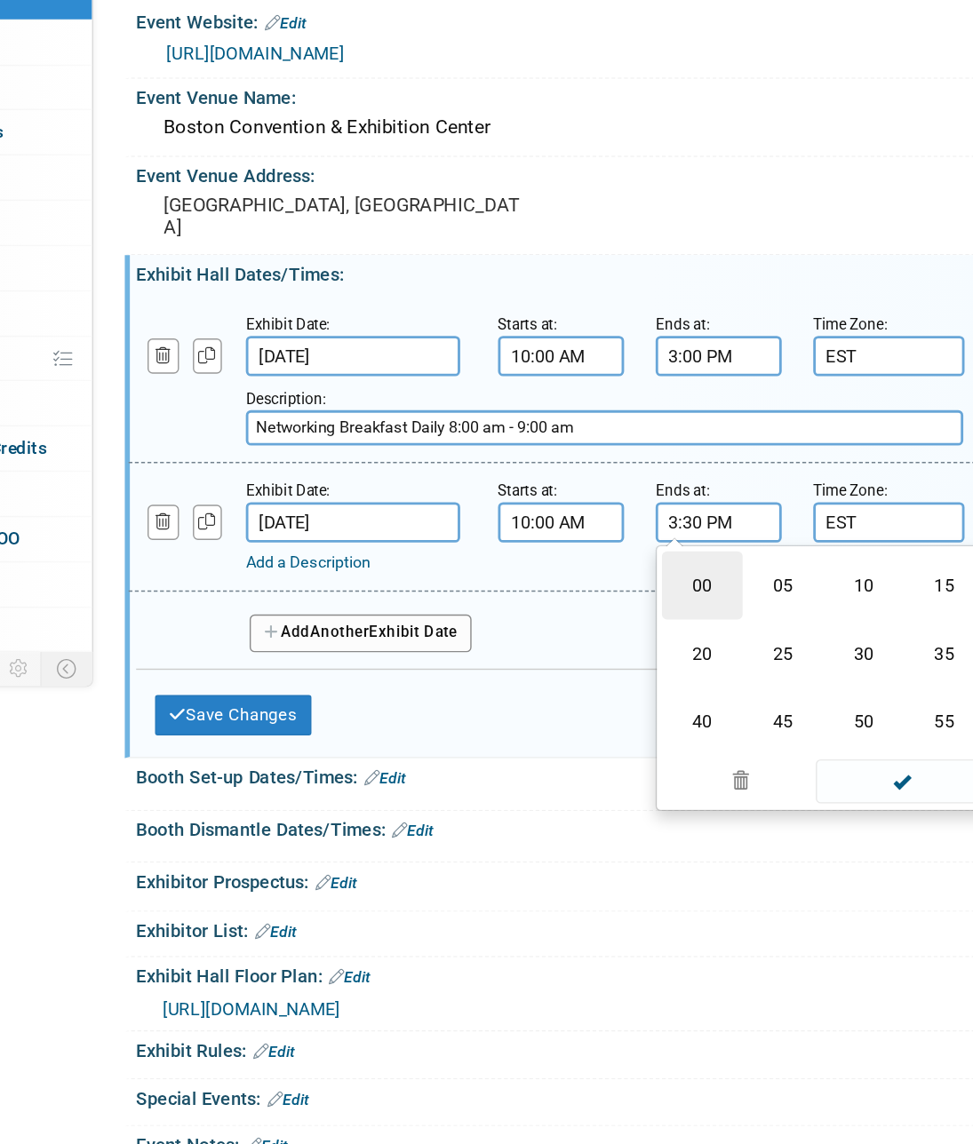
click at [612, 584] on td "00" at bounding box center [615, 585] width 57 height 48
type input "3:00 PM"
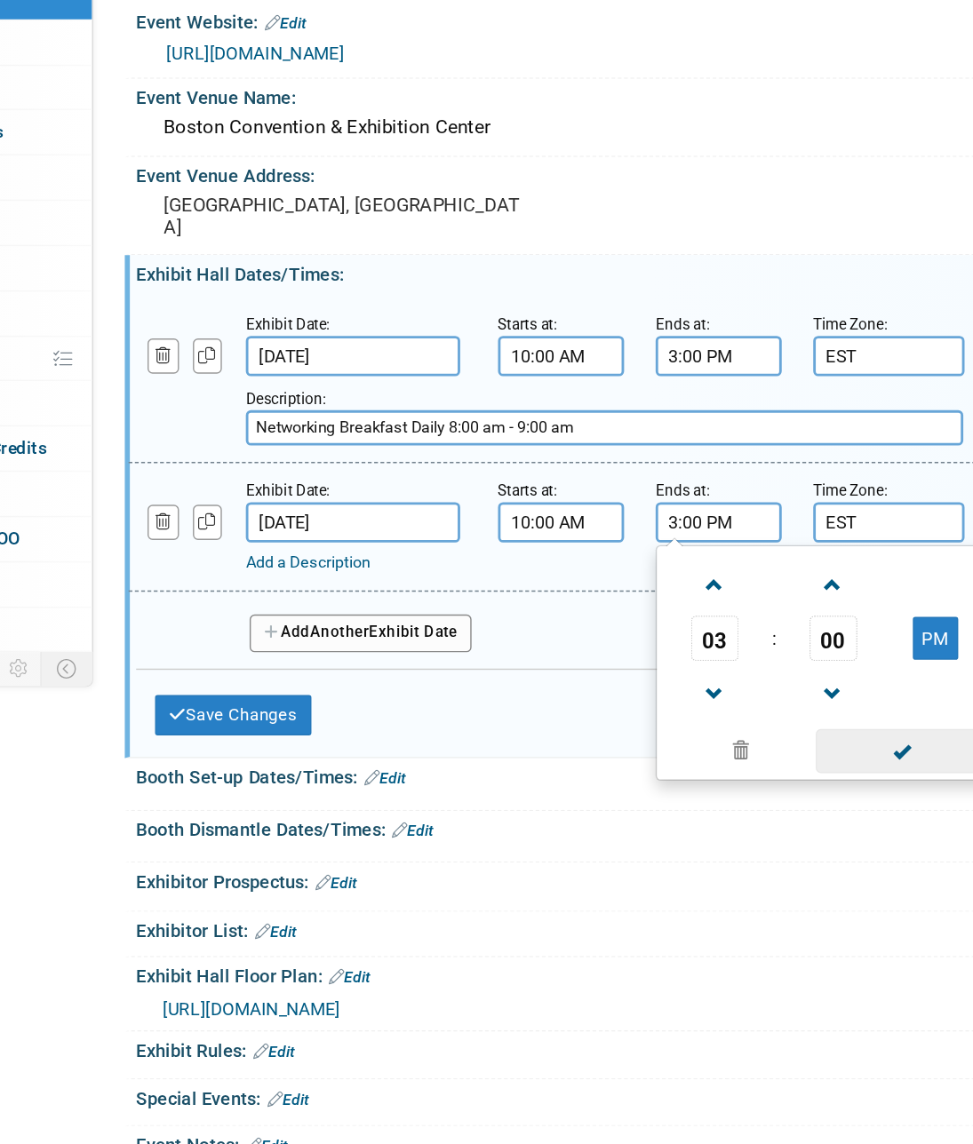
click at [769, 704] on span at bounding box center [755, 702] width 120 height 31
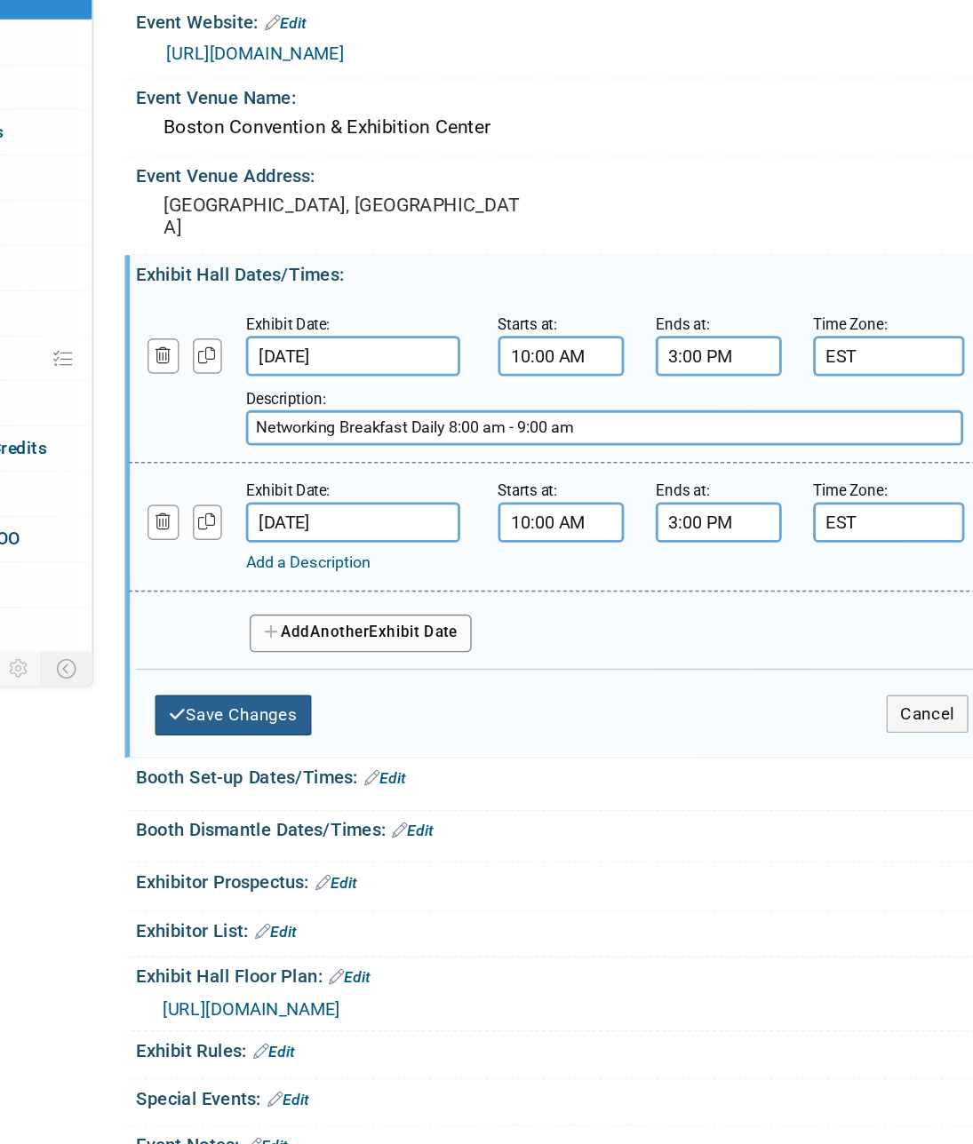
click at [301, 669] on button "Save Changes" at bounding box center [285, 677] width 110 height 28
